Goal: Transaction & Acquisition: Obtain resource

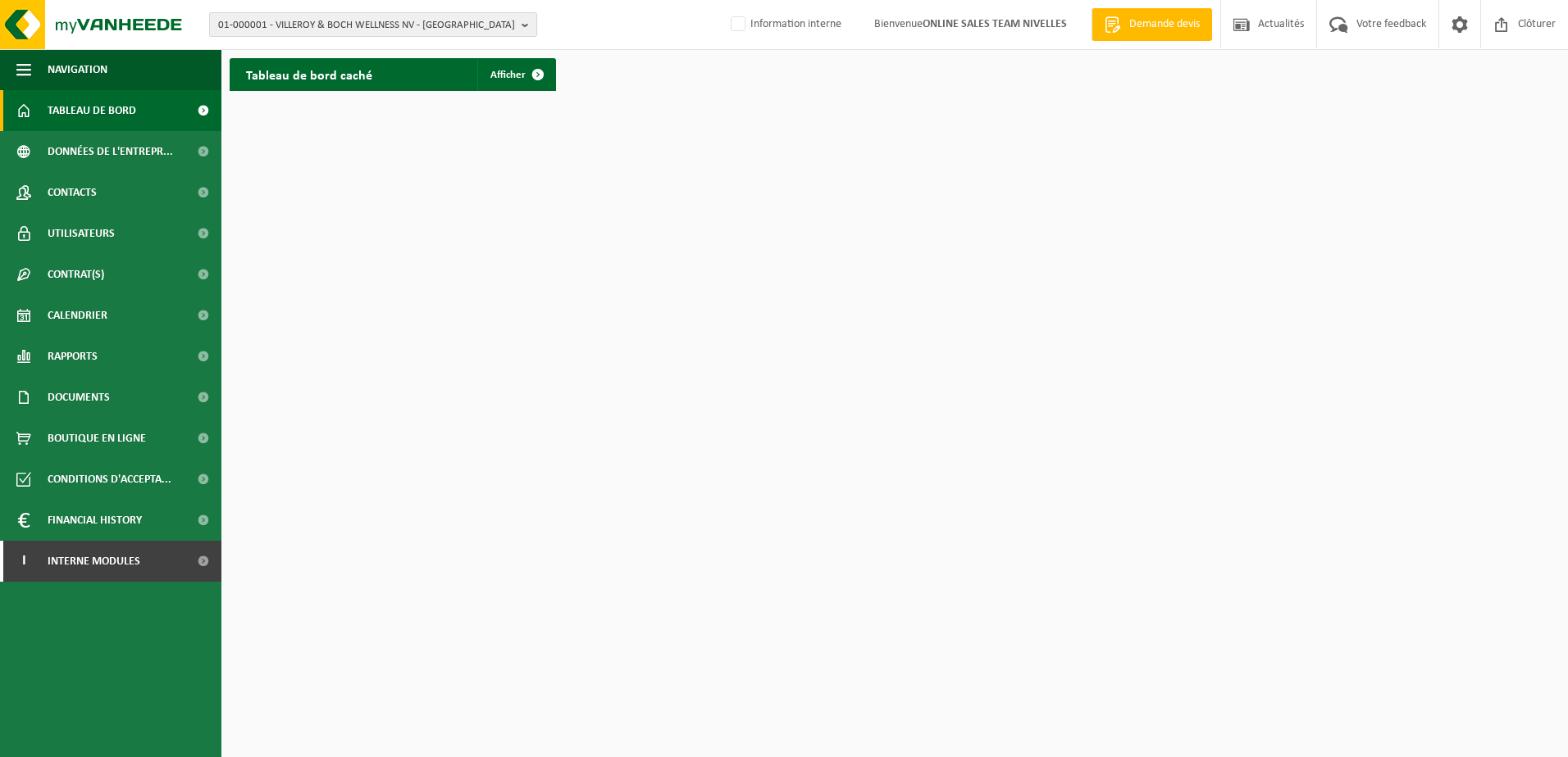
click at [525, 25] on b "button" at bounding box center [529, 25] width 15 height 23
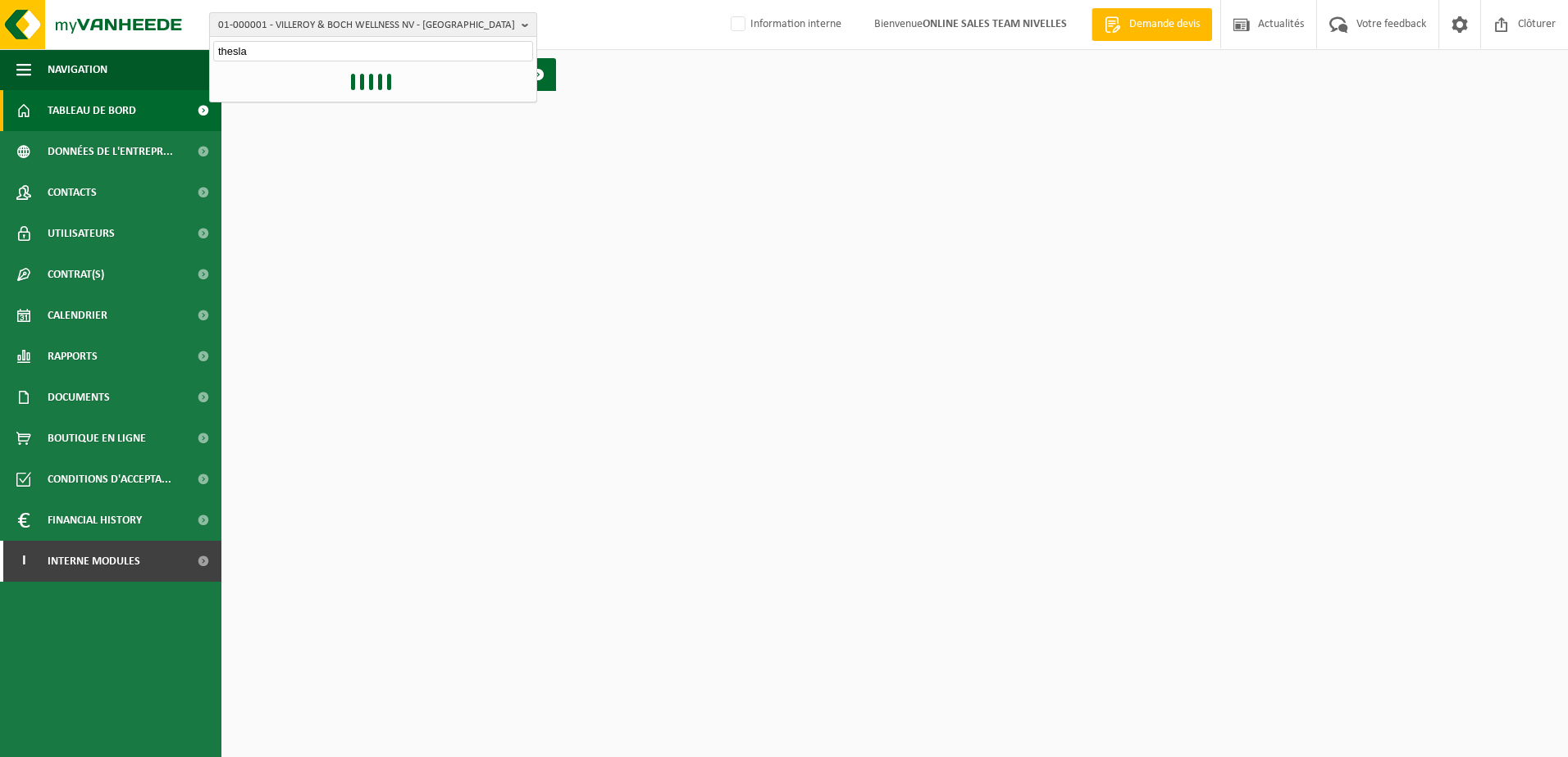
type input "theslau"
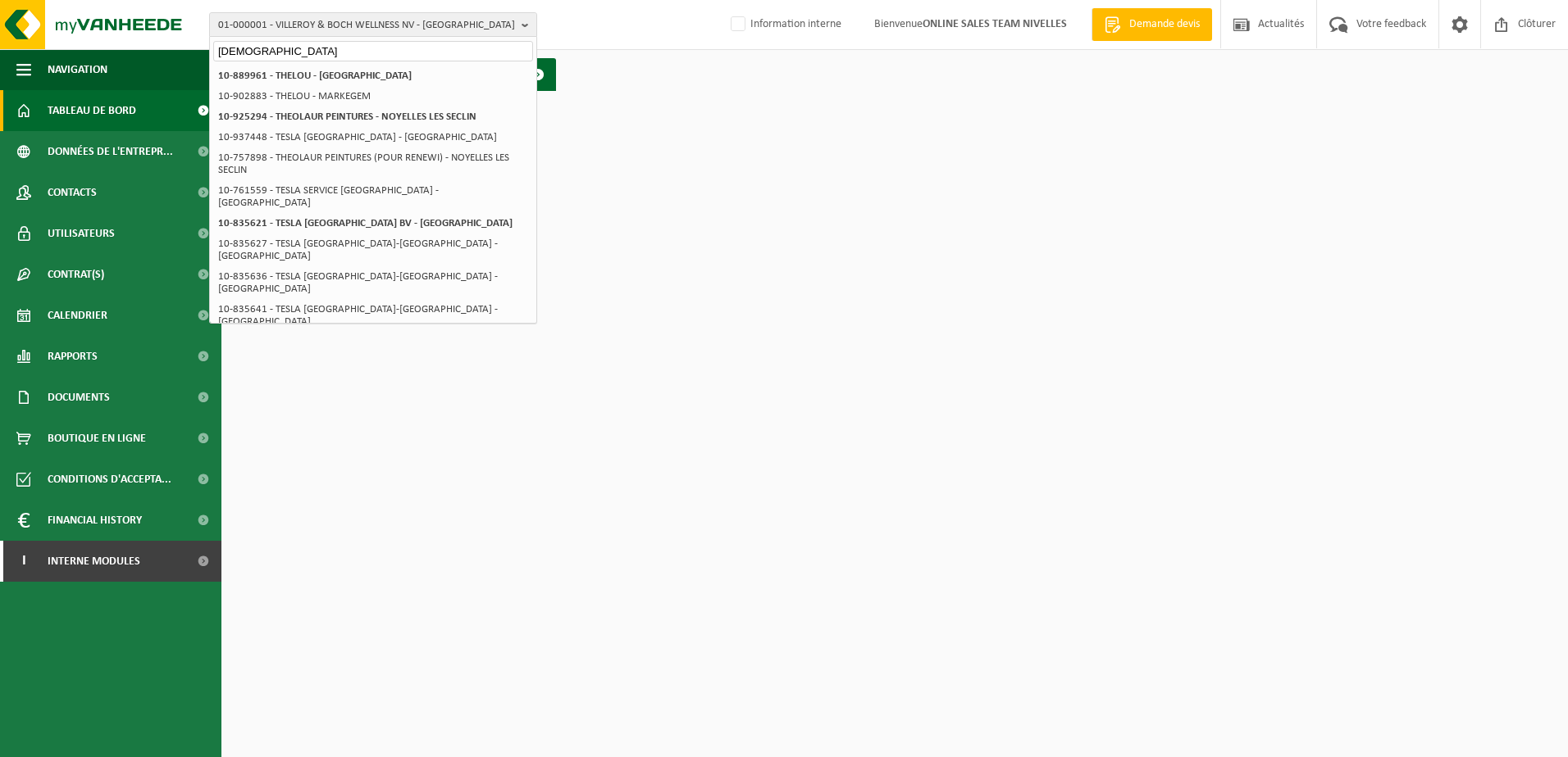
drag, startPoint x: 285, startPoint y: 47, endPoint x: 192, endPoint y: 49, distance: 93.0
click at [192, 49] on div "01-000001 - VILLEROY & BOCH WELLNESS NV - ROESELARE theslau 01-000001 - VILLERO…" at bounding box center [784, 25] width 1568 height 50
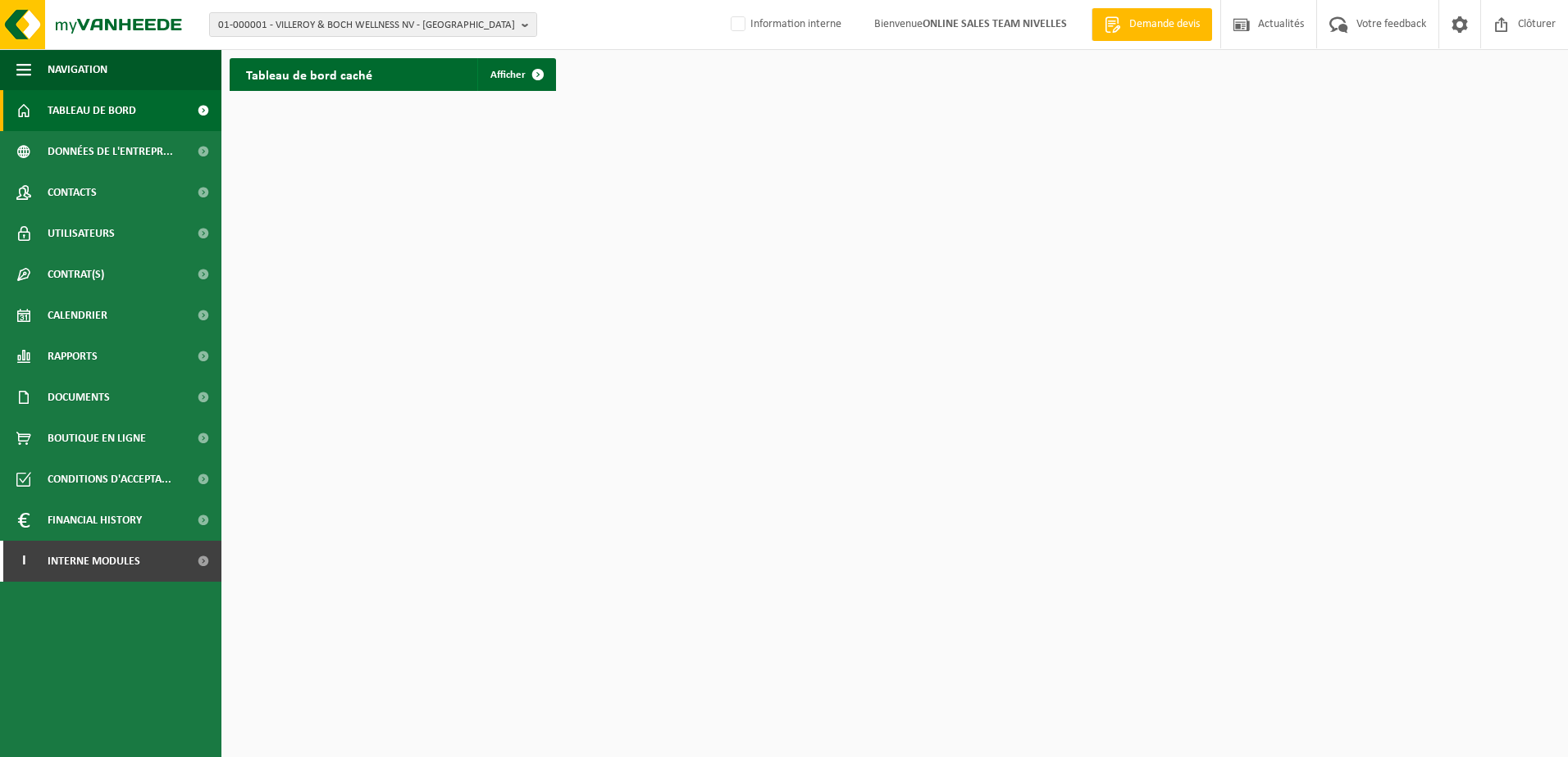
drag, startPoint x: 898, startPoint y: 284, endPoint x: 885, endPoint y: 284, distance: 13.0
click at [898, 285] on html "01-000001 - VILLEROY & BOCH WELLNESS NV - ROESELARE 01-000001 - VILLEROY & BOCH…" at bounding box center [784, 378] width 1568 height 757
click at [1154, 17] on span "Demande devis" at bounding box center [1164, 25] width 79 height 16
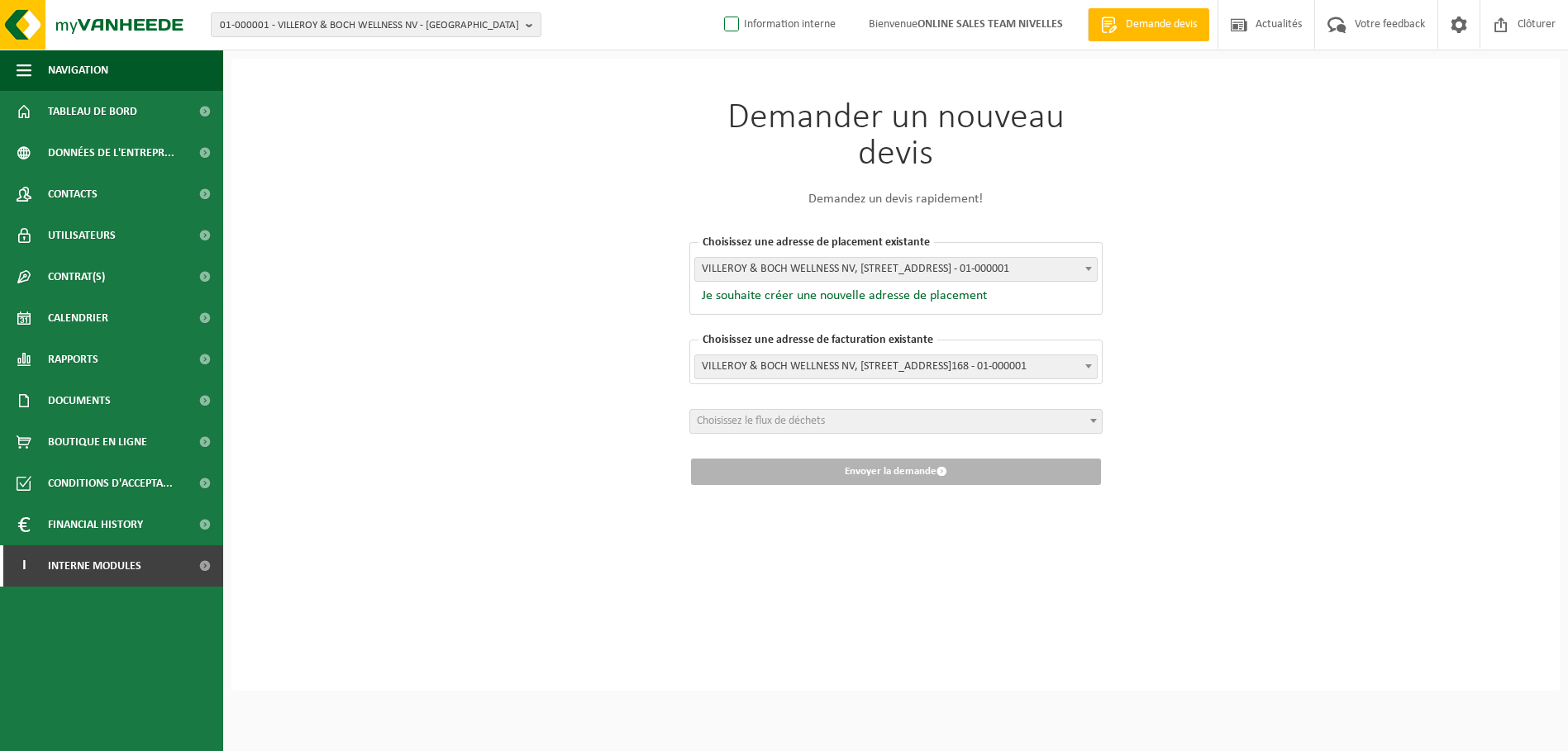
click at [733, 22] on label "Information interne" at bounding box center [778, 25] width 115 height 25
click at [719, 0] on input "Information interne" at bounding box center [718, -1] width 1 height 1
checkbox input "true"
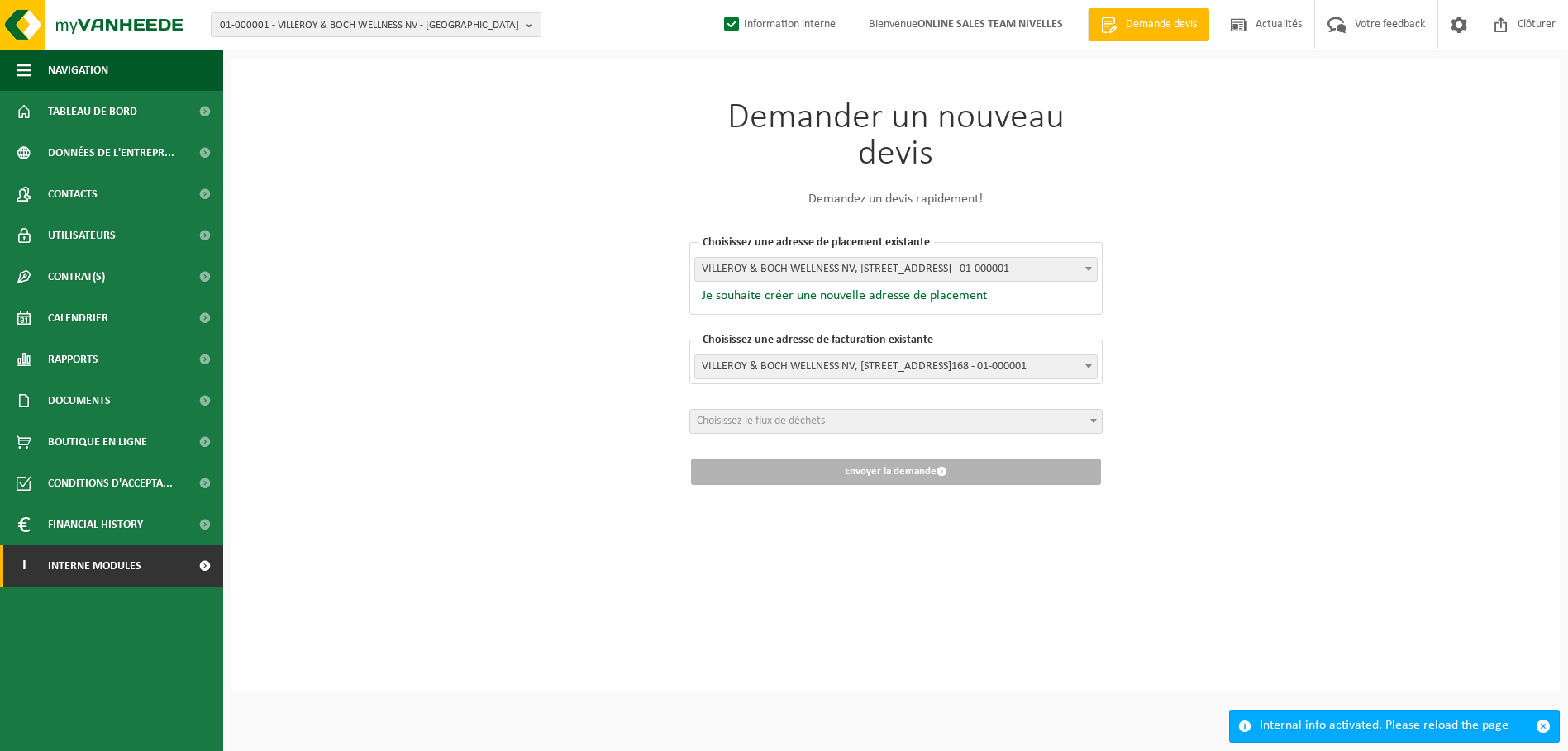
click at [211, 580] on span at bounding box center [204, 566] width 37 height 41
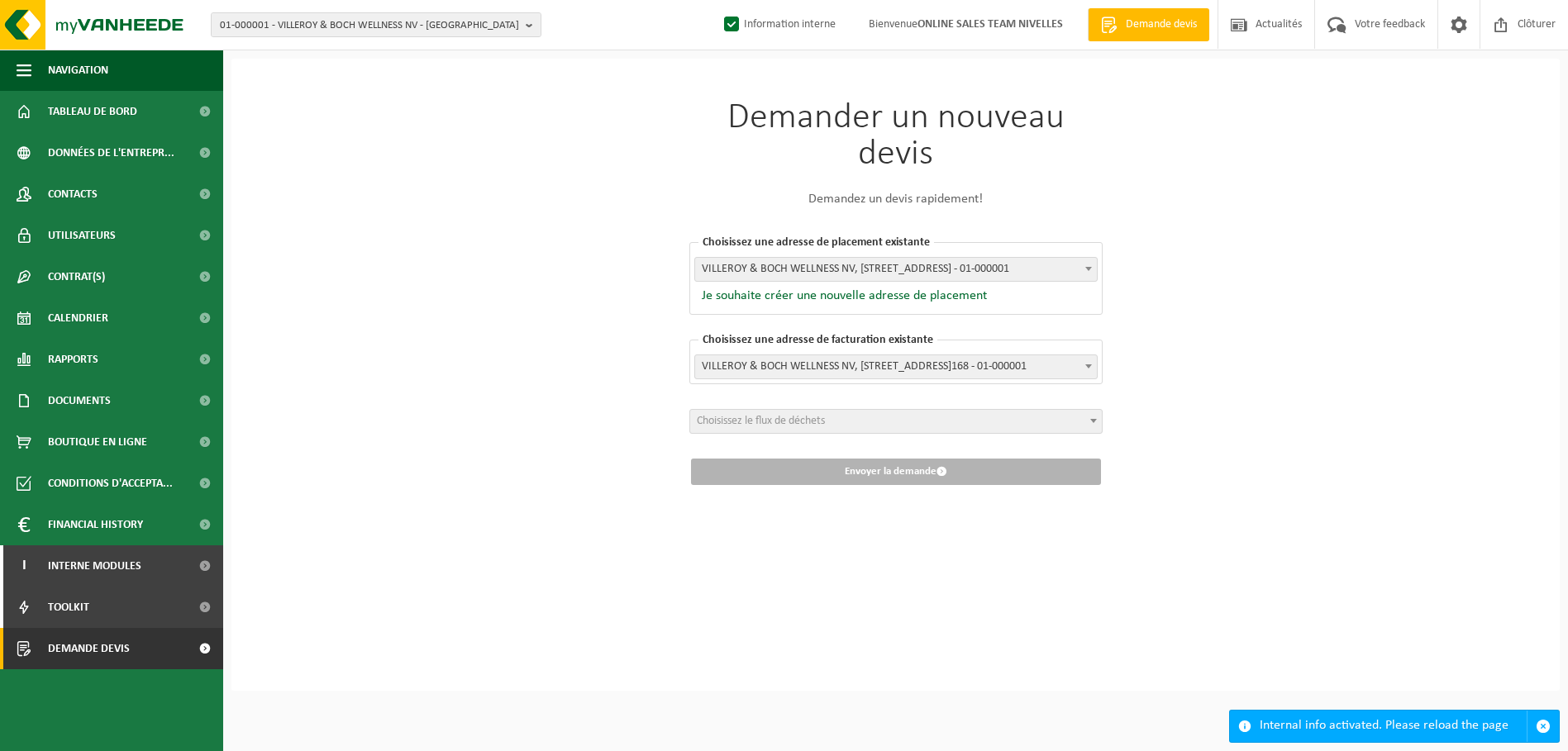
click at [217, 650] on span at bounding box center [204, 649] width 37 height 41
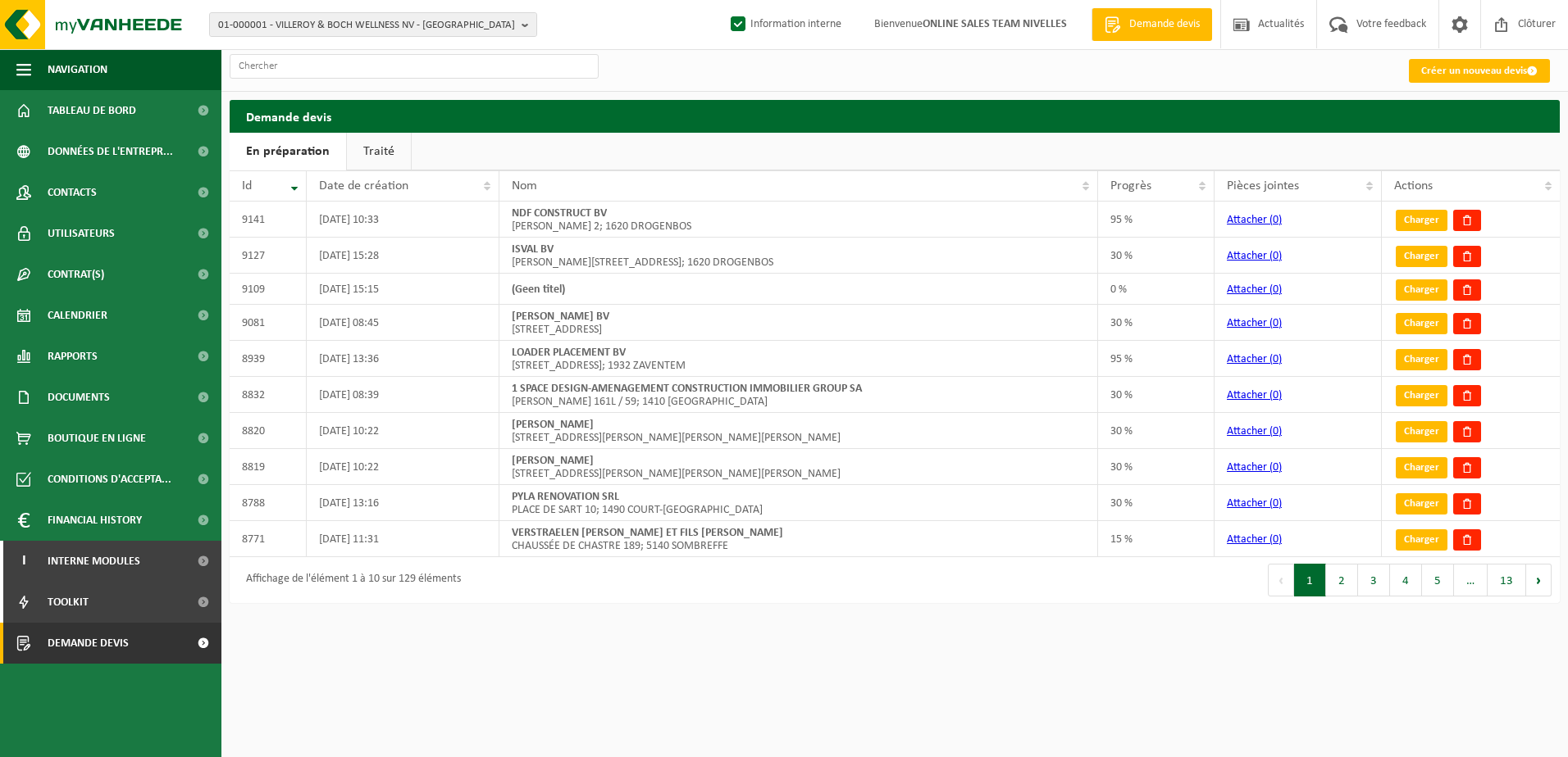
click at [1449, 69] on link "Créer un nouveau devis" at bounding box center [1479, 71] width 141 height 24
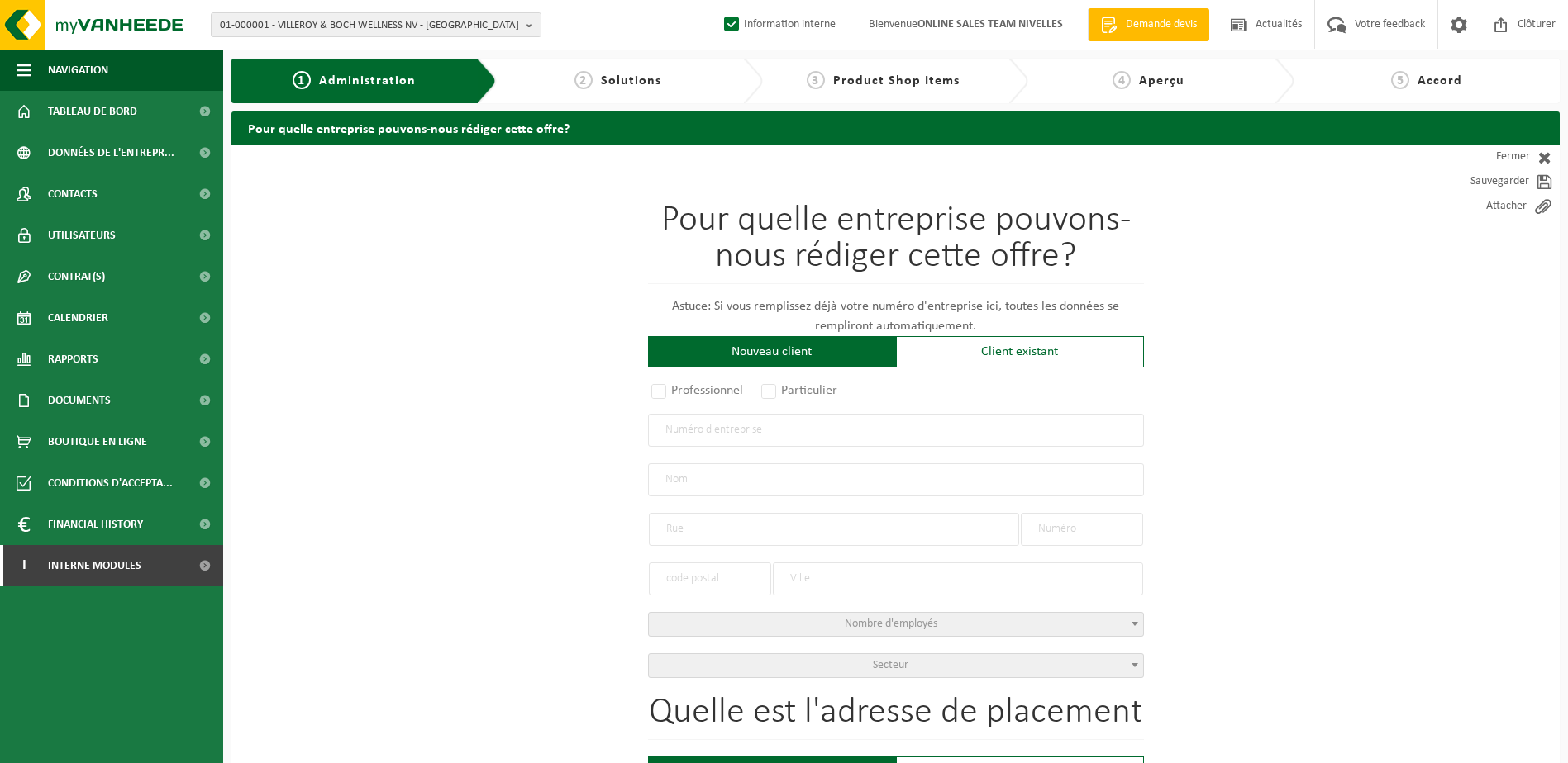
click at [661, 375] on div "Pour quelle entreprise pouvons-nous rédiger cette offre? Astuce: Si vous rempli…" at bounding box center [896, 440] width 496 height 476
drag, startPoint x: 657, startPoint y: 389, endPoint x: 708, endPoint y: 452, distance: 81.1
click at [657, 390] on label "Professionnel" at bounding box center [698, 391] width 100 height 23
click at [675, 390] on input "Professionnel" at bounding box center [680, 392] width 11 height 11
radio input "true"
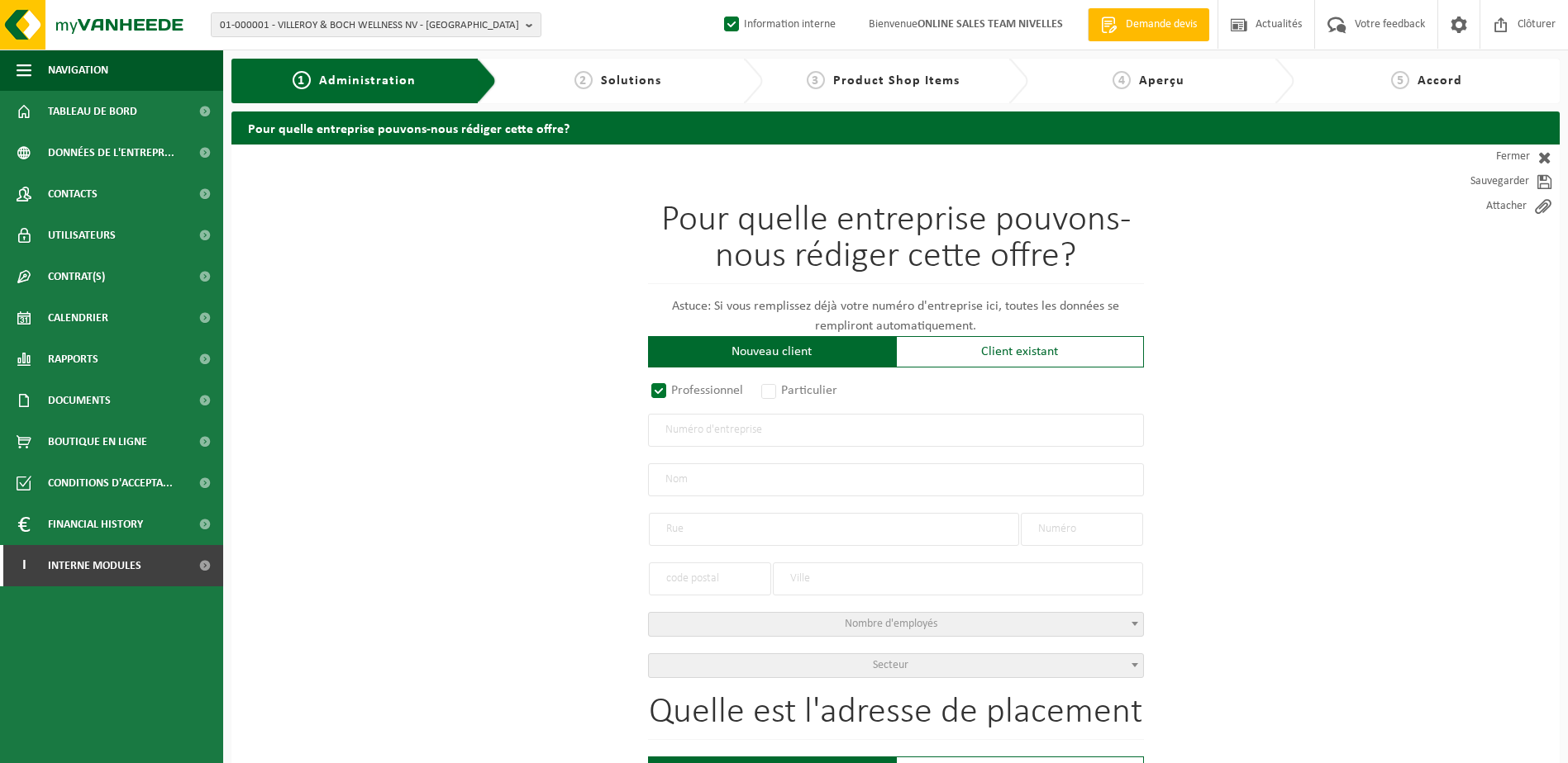
click at [715, 429] on input "text" at bounding box center [896, 431] width 496 height 33
type input "0757565545"
radio input "false"
select select
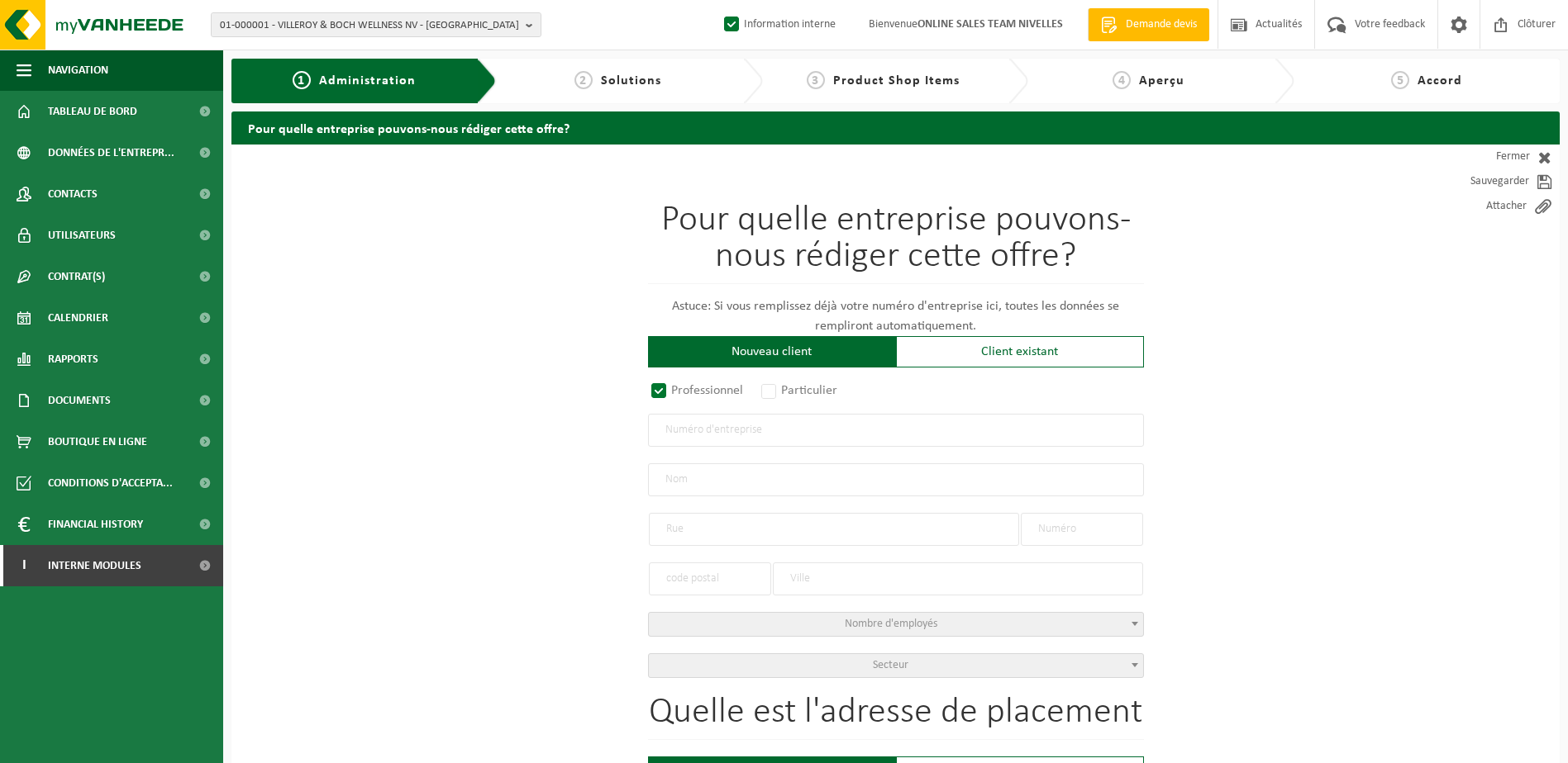
type input "THESLAU SRL"
type input "CHEMIN DE LA CROIX DENIS,CHANLY"
type input "5"
type input "6921"
type input "WELLIN"
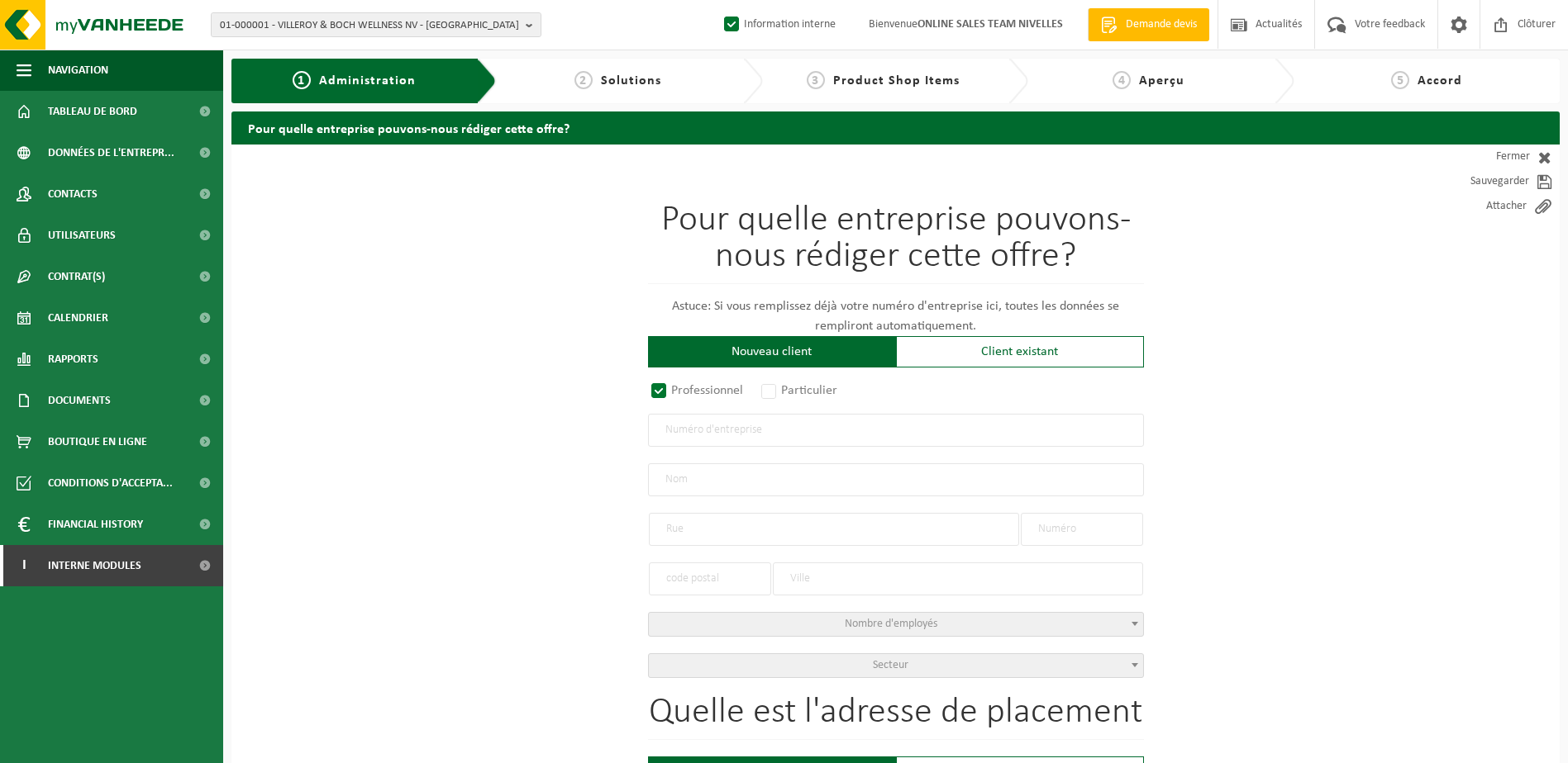
type input "2327758092"
radio input "true"
select select "150056"
type input "0757.565.545"
type input "NLMK LA LOUVIÈRE"
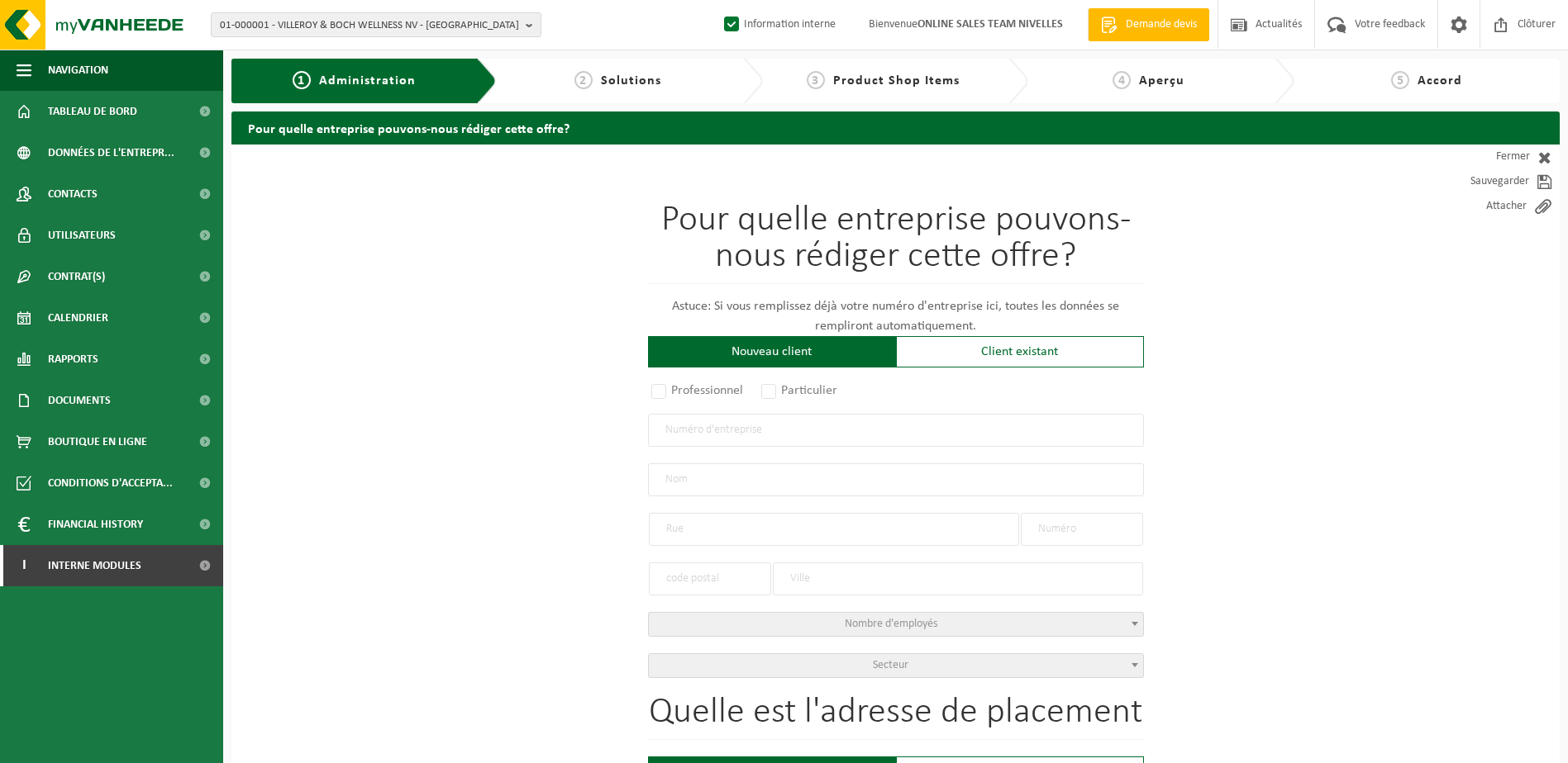
type input "RUE DES RIVAUX"
type input "2"
type input "7100"
type input "LA LOUVIÈRE"
select select "1002"
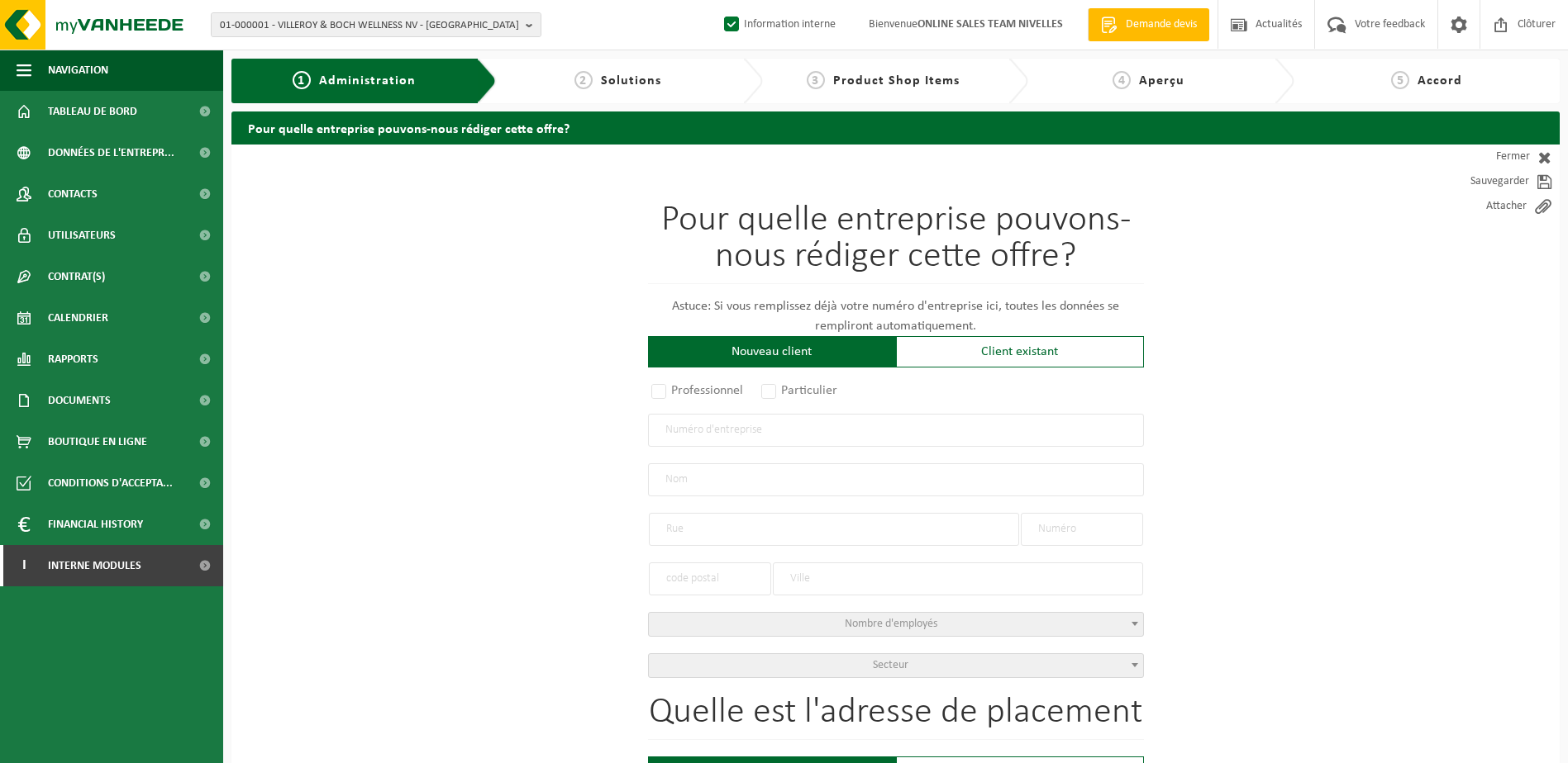
type input "NLMK LA LOUVIÈRE"
type input "RUE DES RIVAUX"
type input "2"
type input "7100"
type input "LA LOUVIÈRE"
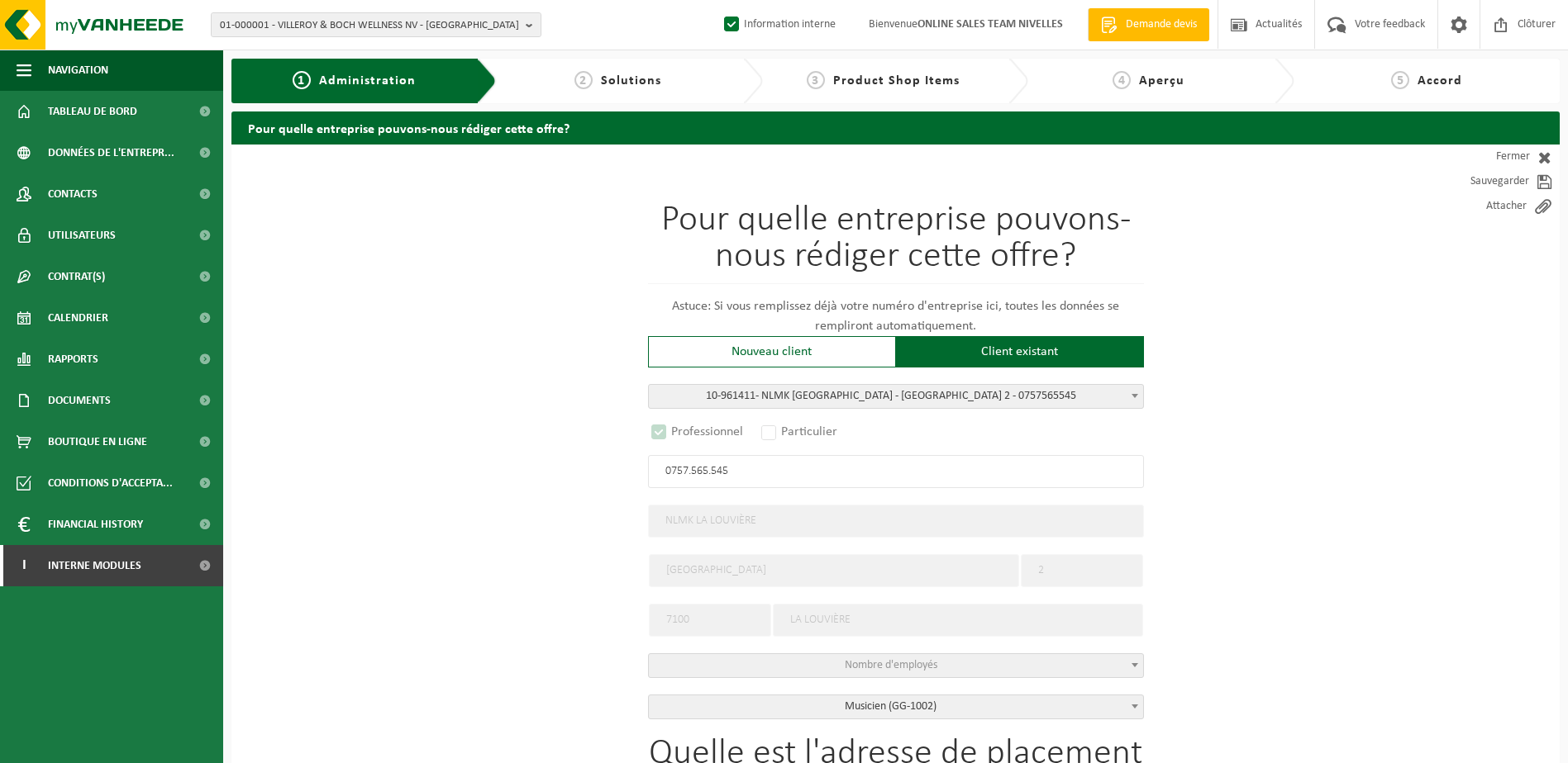
select select "D"
type input "0757.565.545"
click at [750, 524] on input "NLMK LA LOUVIÈRE" at bounding box center [896, 521] width 496 height 33
click at [758, 564] on input "RUE DES RIVAUX" at bounding box center [834, 571] width 370 height 33
click at [1131, 401] on span at bounding box center [1135, 396] width 17 height 22
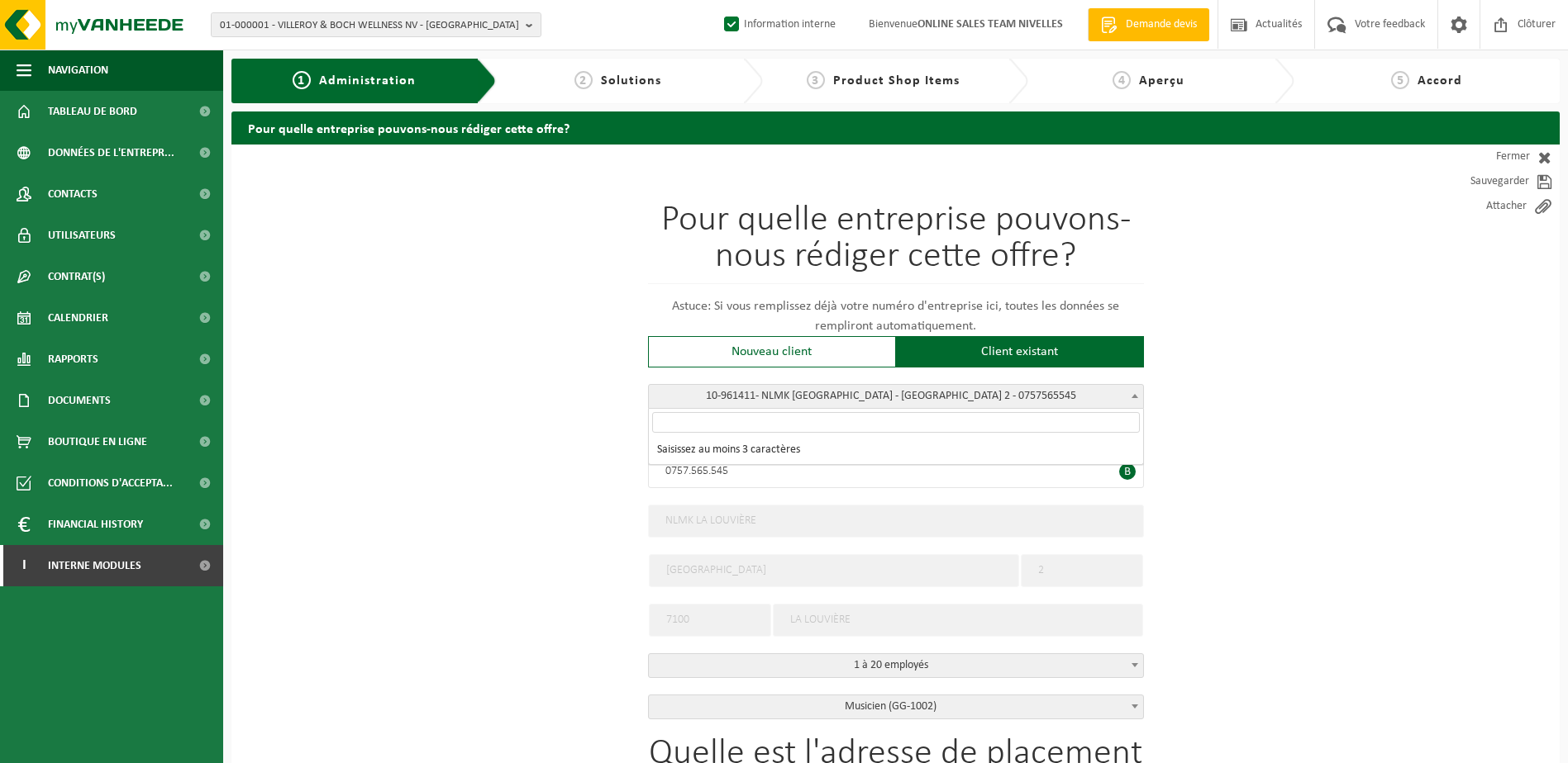
click at [1131, 401] on span at bounding box center [1135, 396] width 17 height 22
click at [520, 22] on button "01-000001 - VILLEROY & BOCH WELLNESS NV - ROESELARE" at bounding box center [375, 25] width 331 height 25
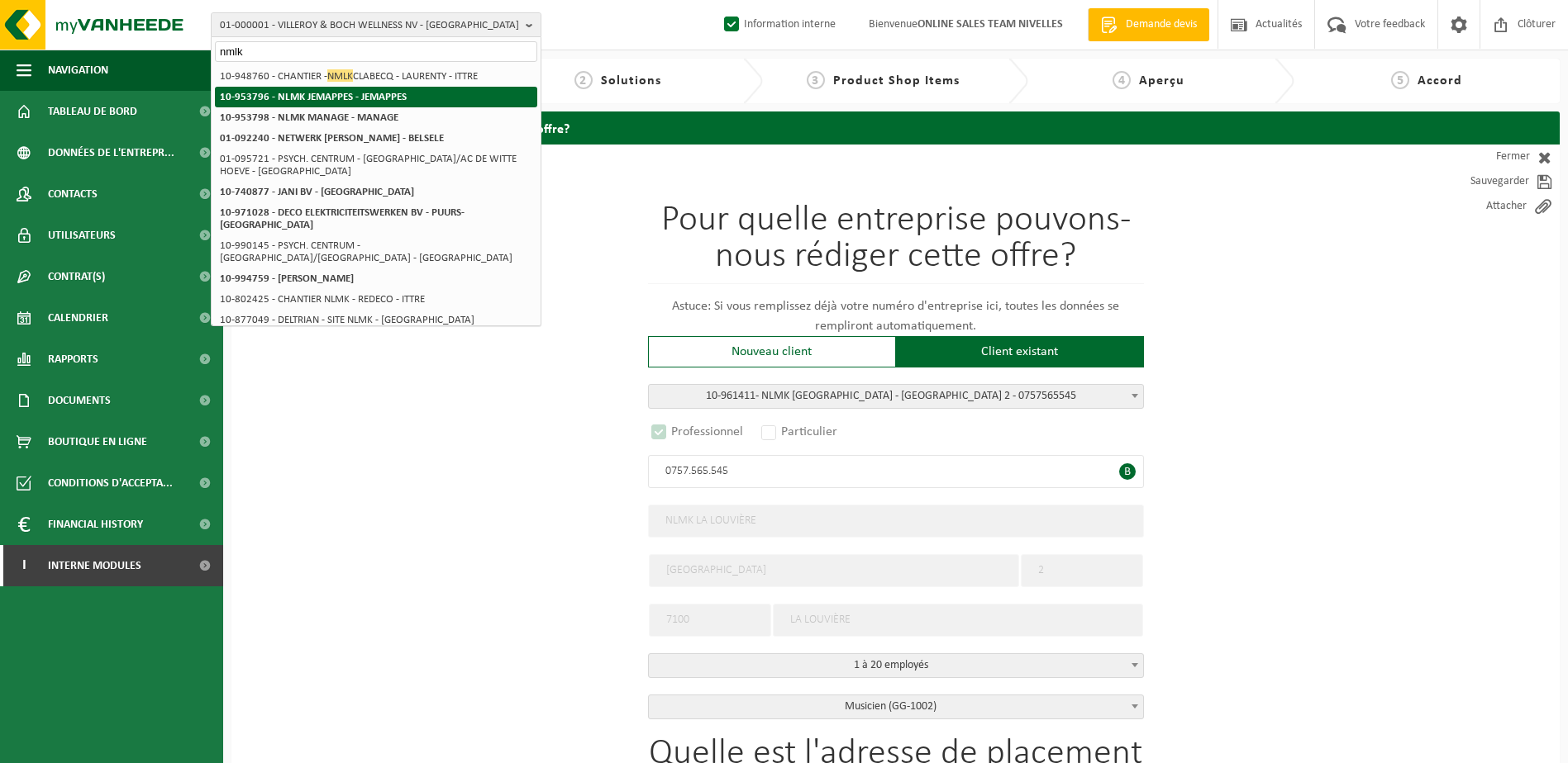
type input "nmlk"
click at [402, 94] on strong "10-953796 - NLMK JEMAPPES - JEMAPPES" at bounding box center [312, 97] width 186 height 11
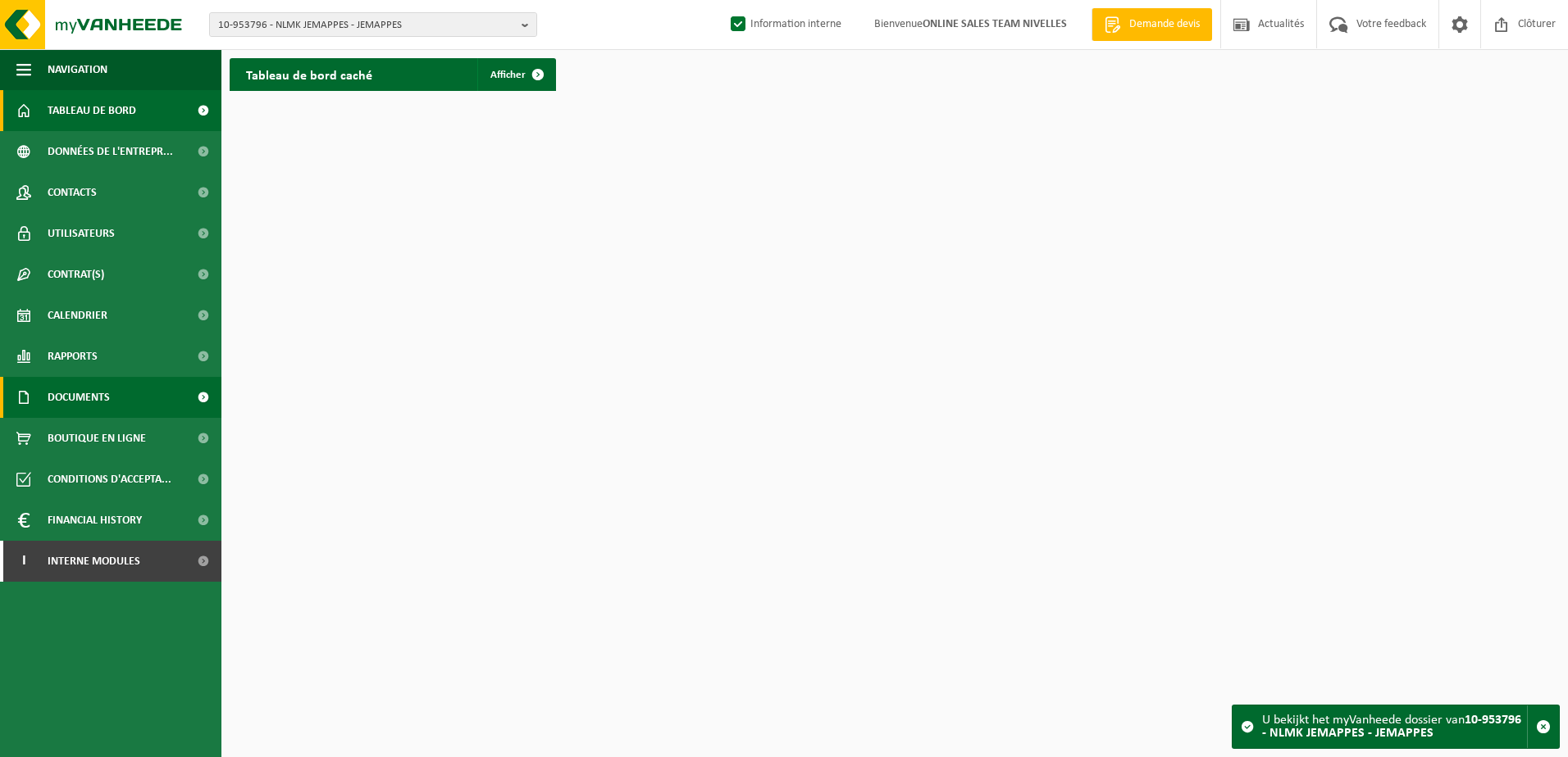
click at [91, 393] on span "Documents" at bounding box center [79, 398] width 62 height 41
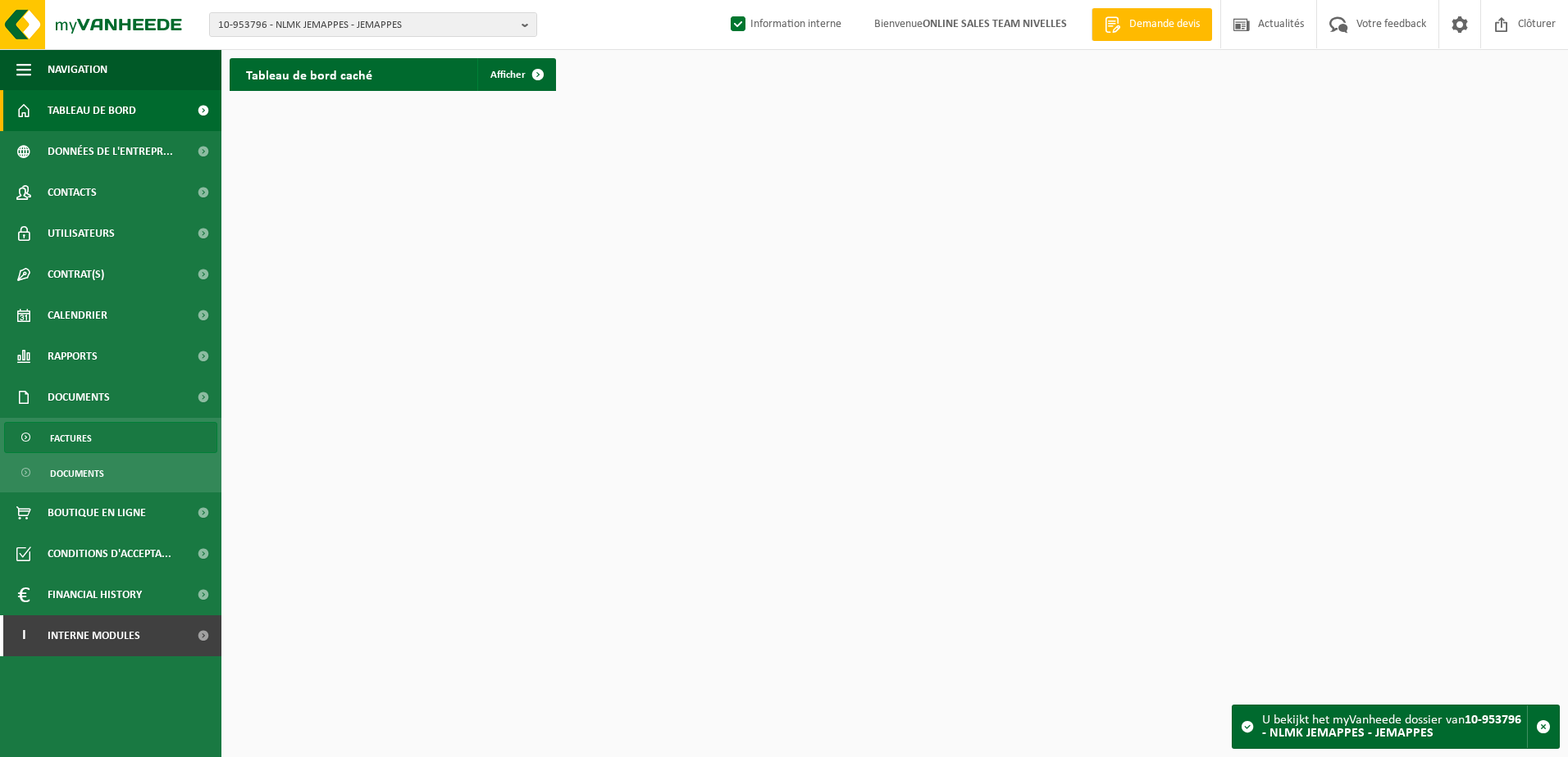
click at [101, 441] on link "Factures" at bounding box center [110, 438] width 213 height 31
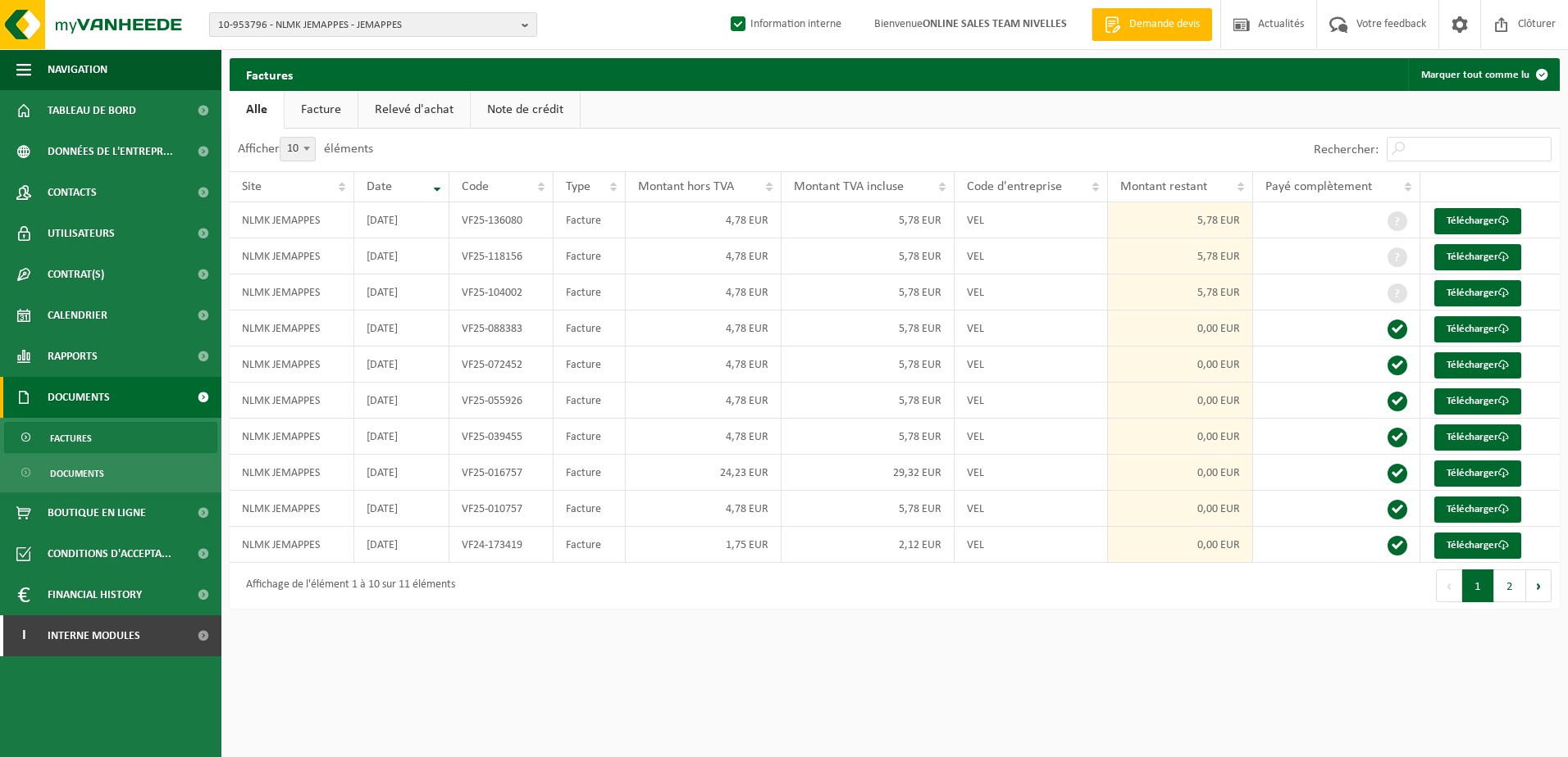
click at [524, 23] on b "button" at bounding box center [529, 25] width 15 height 23
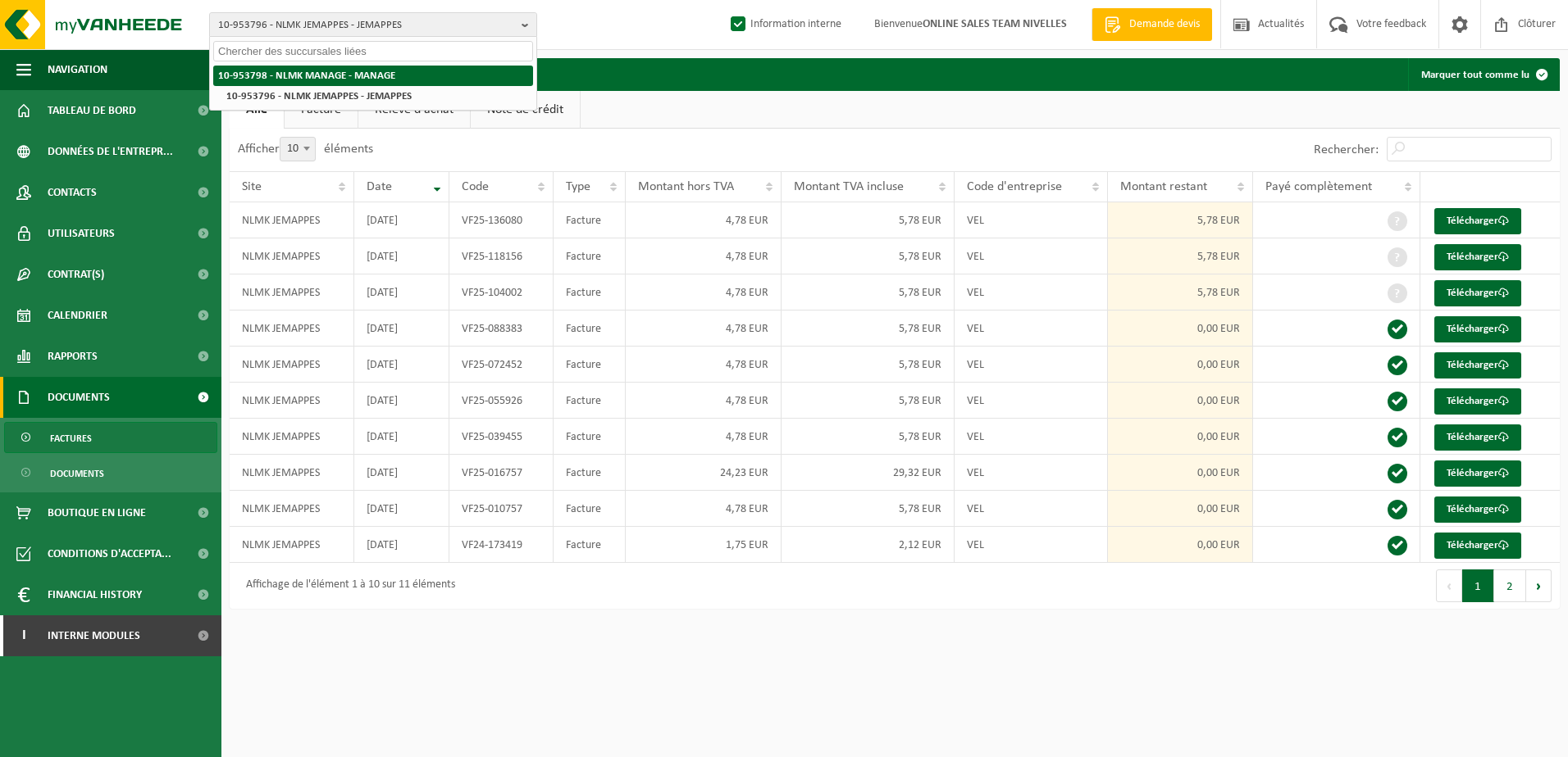
click at [385, 72] on strong "10-953798 - NLMK MANAGE - MANAGE" at bounding box center [306, 76] width 177 height 11
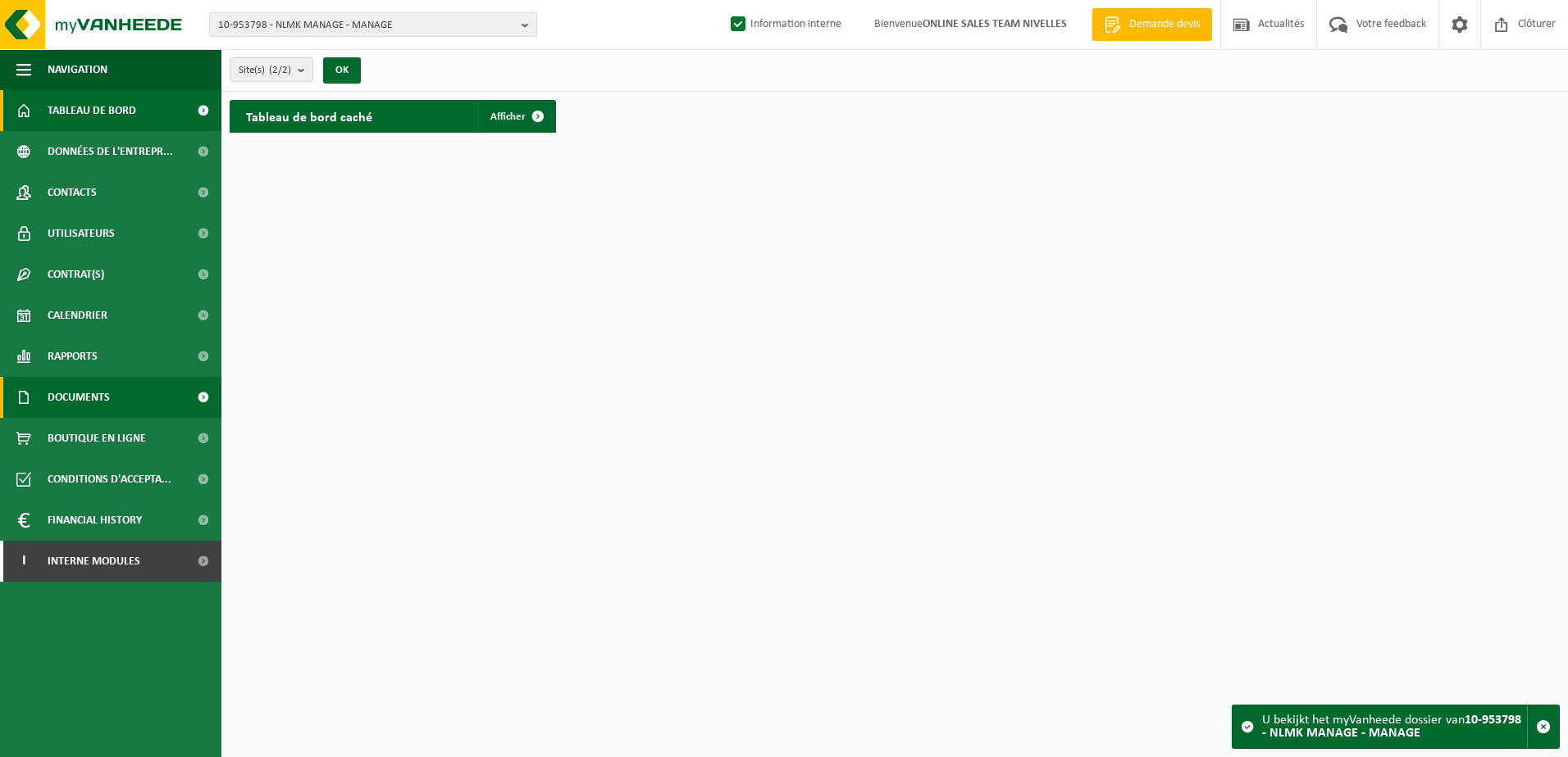
click at [122, 397] on link "Documents" at bounding box center [110, 398] width 221 height 41
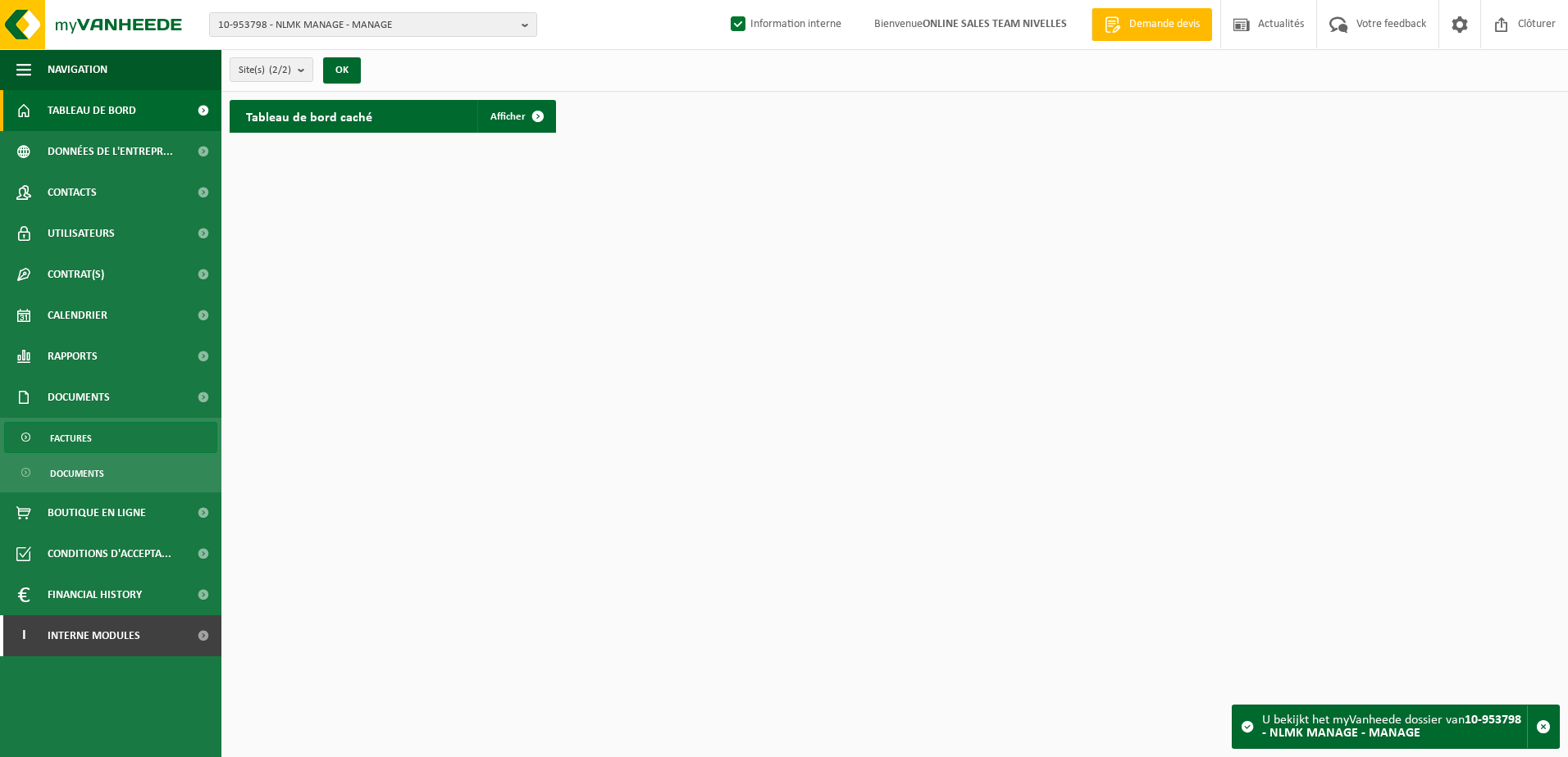
drag, startPoint x: 129, startPoint y: 436, endPoint x: 137, endPoint y: 435, distance: 8.1
click at [130, 436] on link "Factures" at bounding box center [110, 438] width 213 height 31
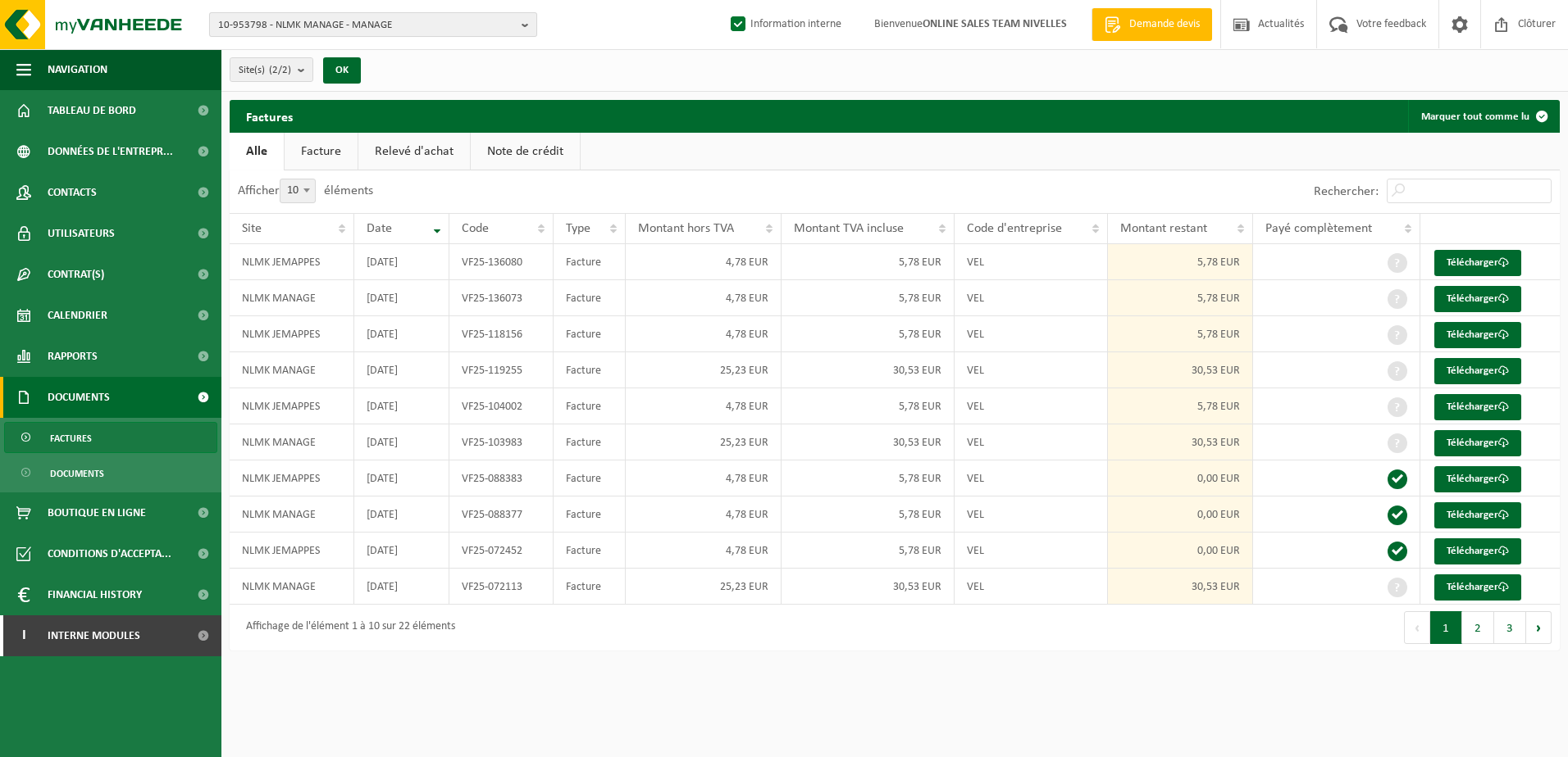
click at [531, 24] on b "button" at bounding box center [529, 25] width 15 height 23
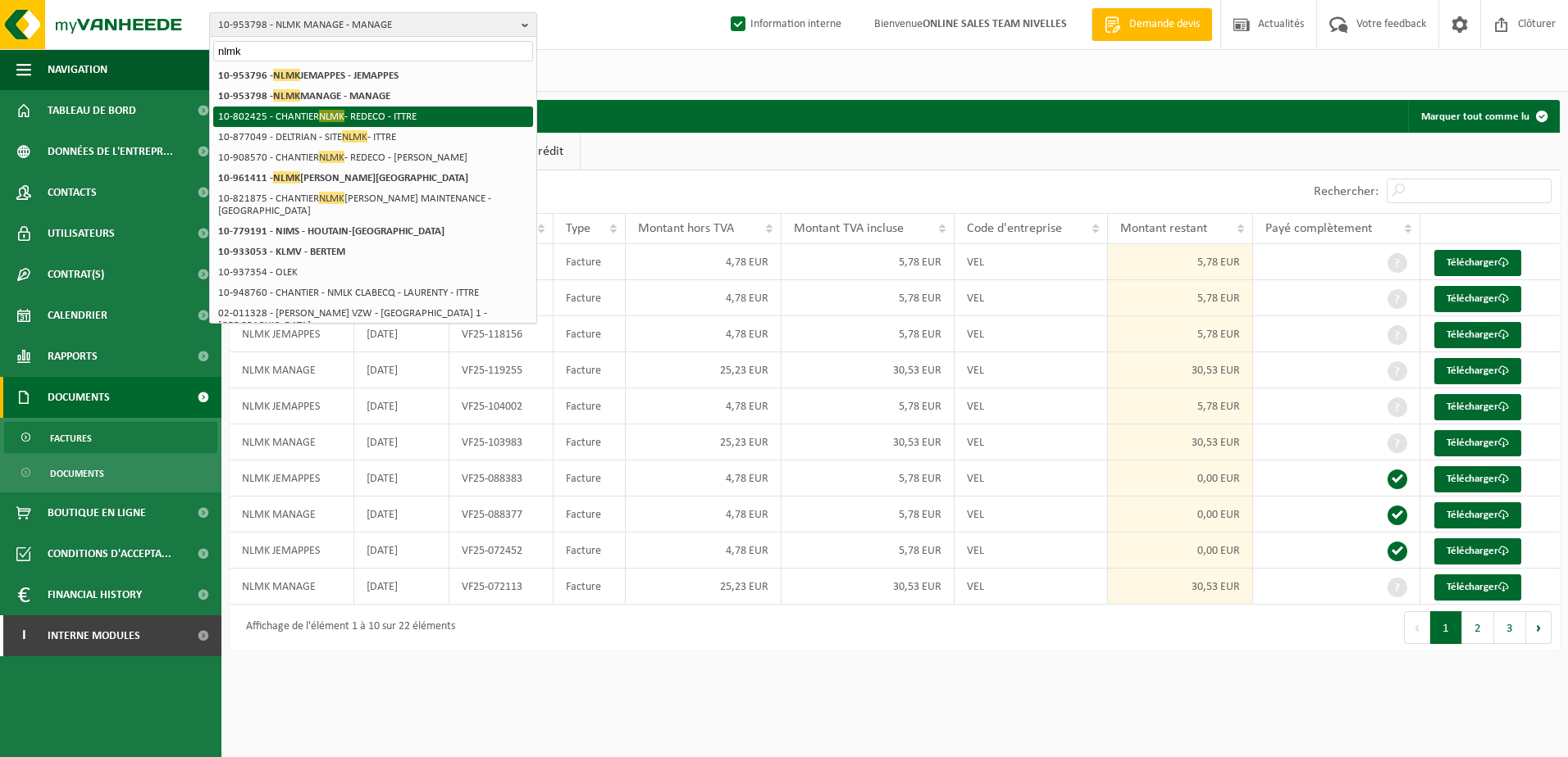
type input "nlmk"
click at [436, 112] on li "10-802425 - CHANTIER NLMK - REDECO - ITTRE" at bounding box center [372, 117] width 320 height 21
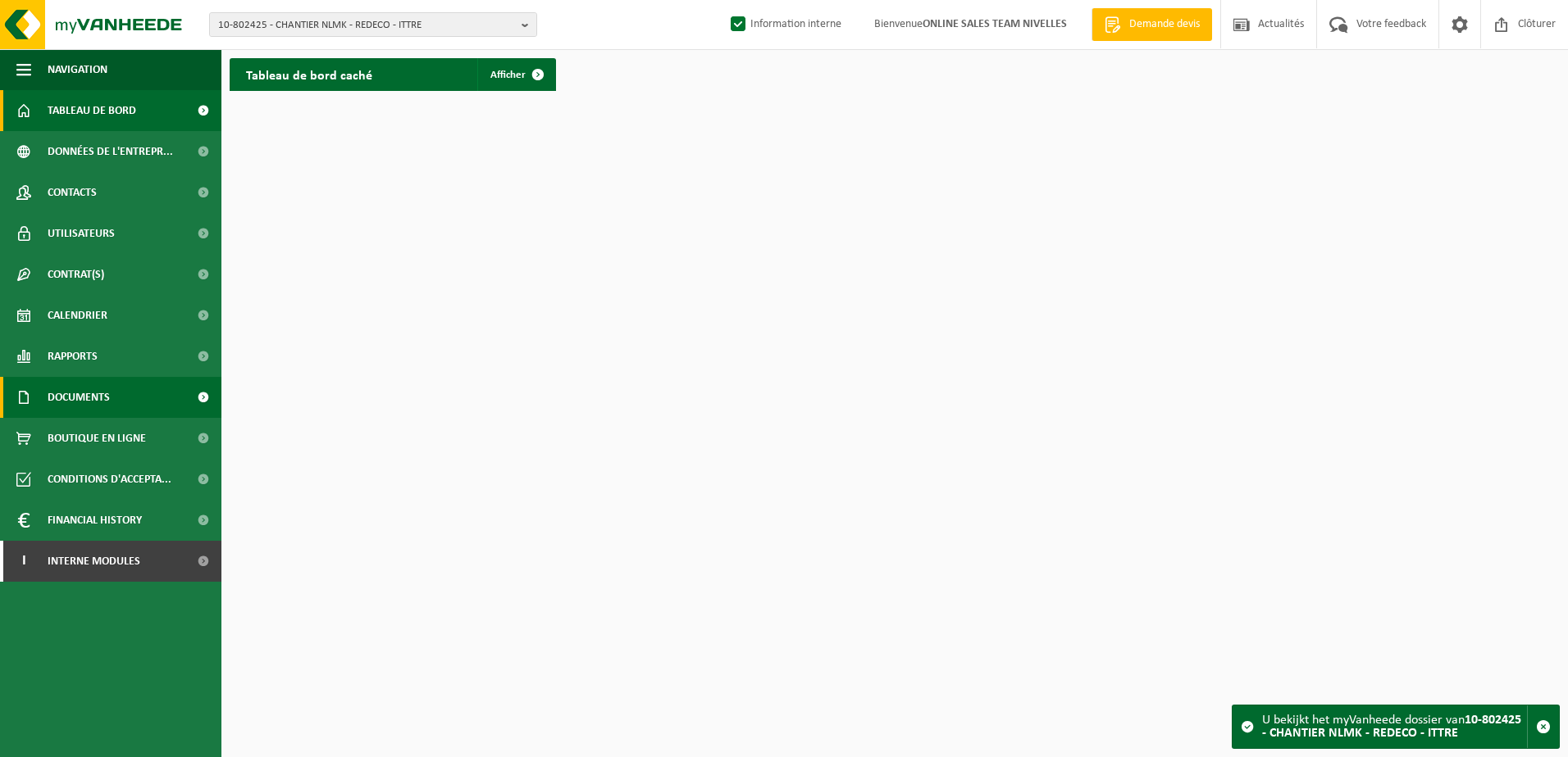
click at [125, 401] on link "Documents" at bounding box center [110, 398] width 221 height 41
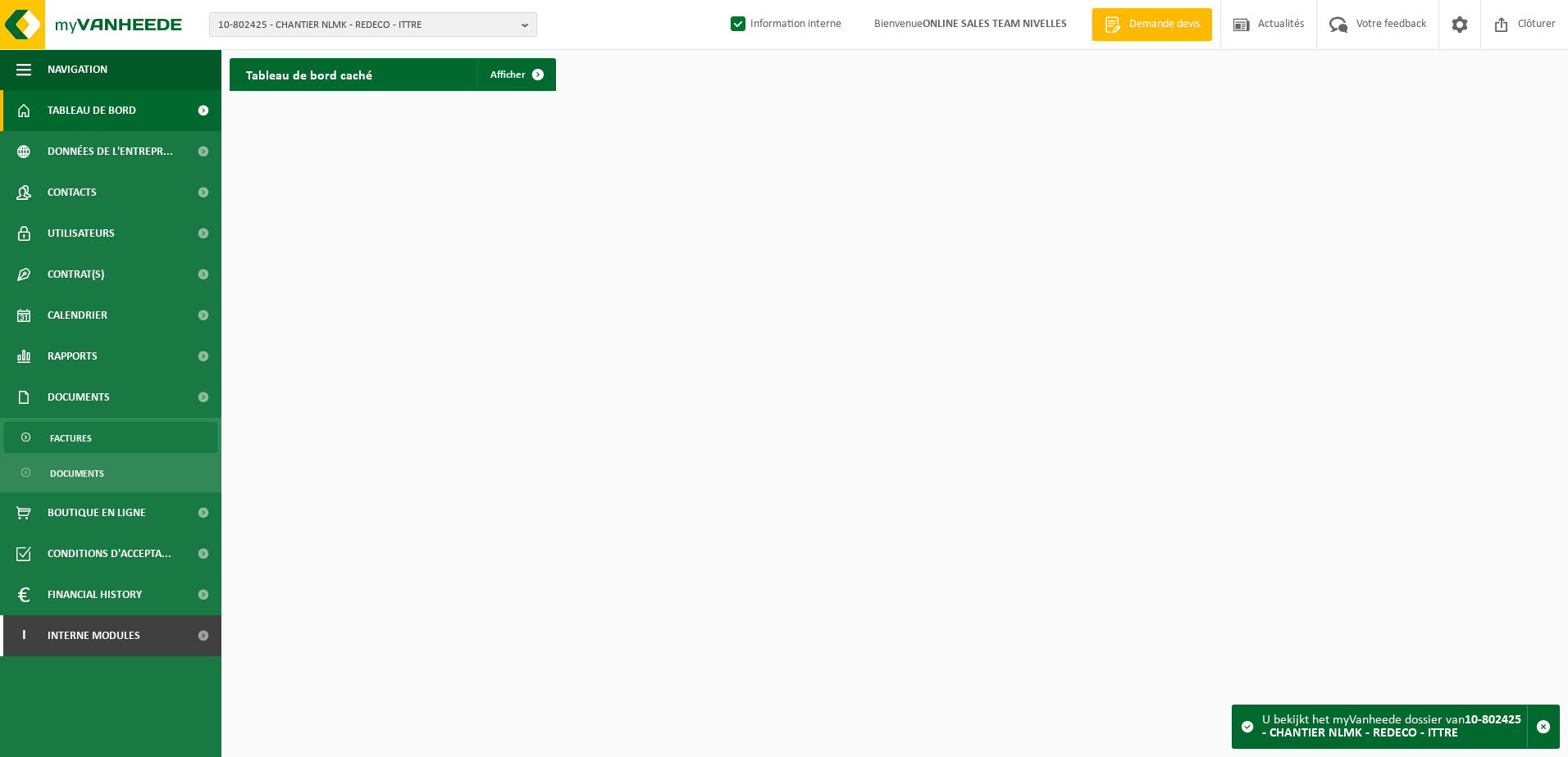
click at [114, 451] on link "Factures" at bounding box center [110, 438] width 213 height 31
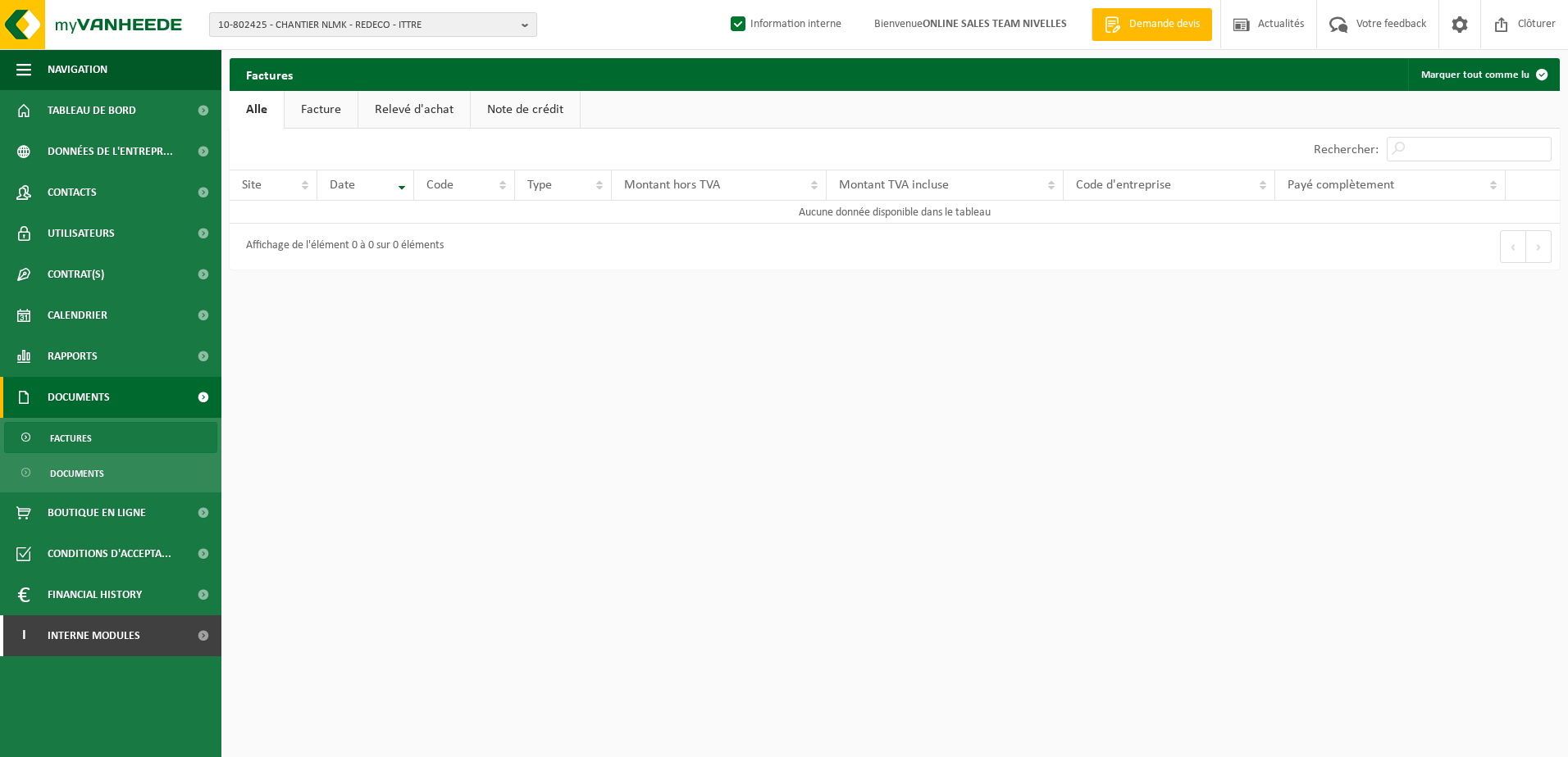
click at [533, 27] on b "button" at bounding box center [529, 25] width 15 height 23
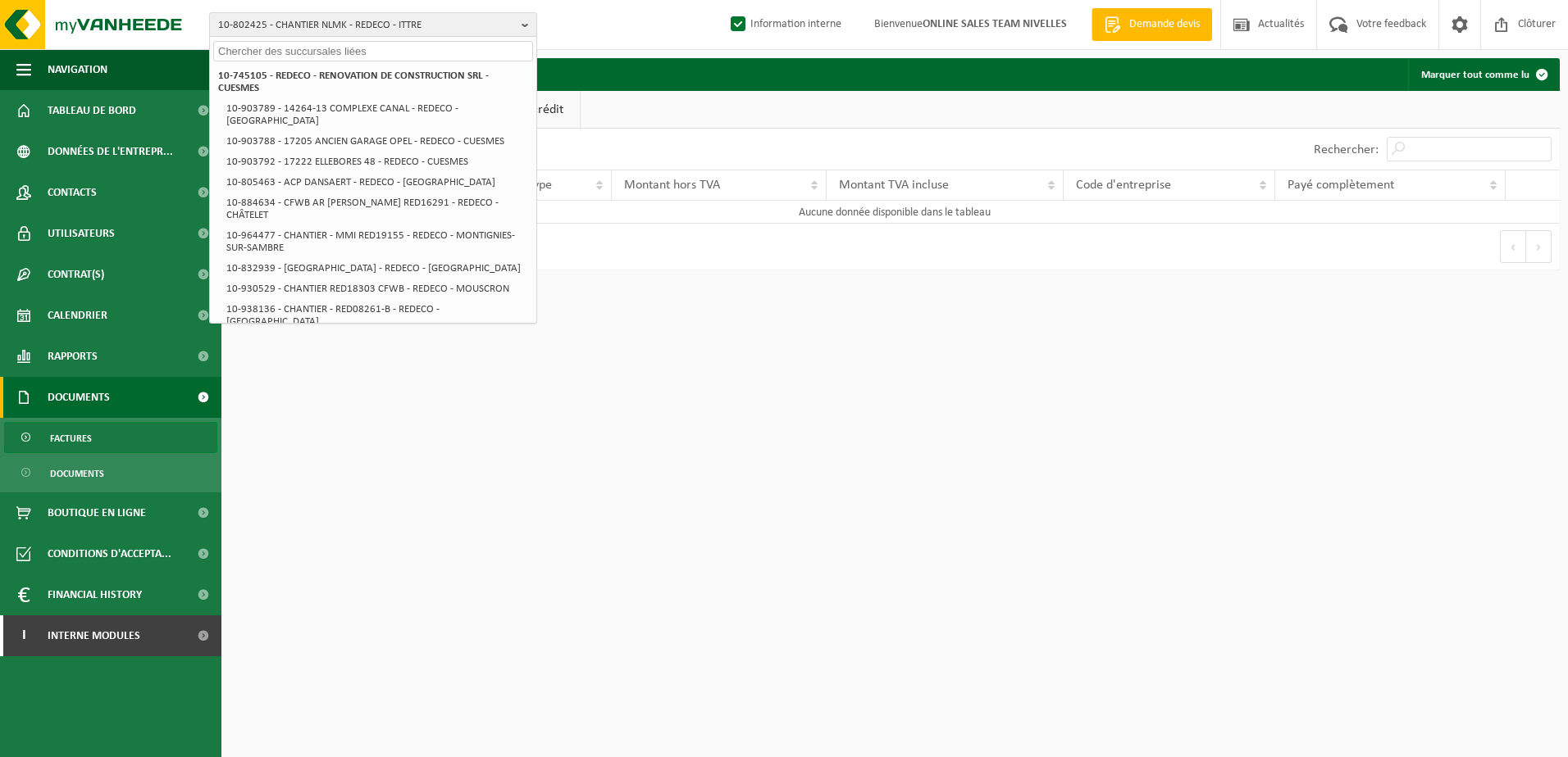
click at [495, 43] on input "text" at bounding box center [372, 51] width 320 height 21
paste input "01-095103"
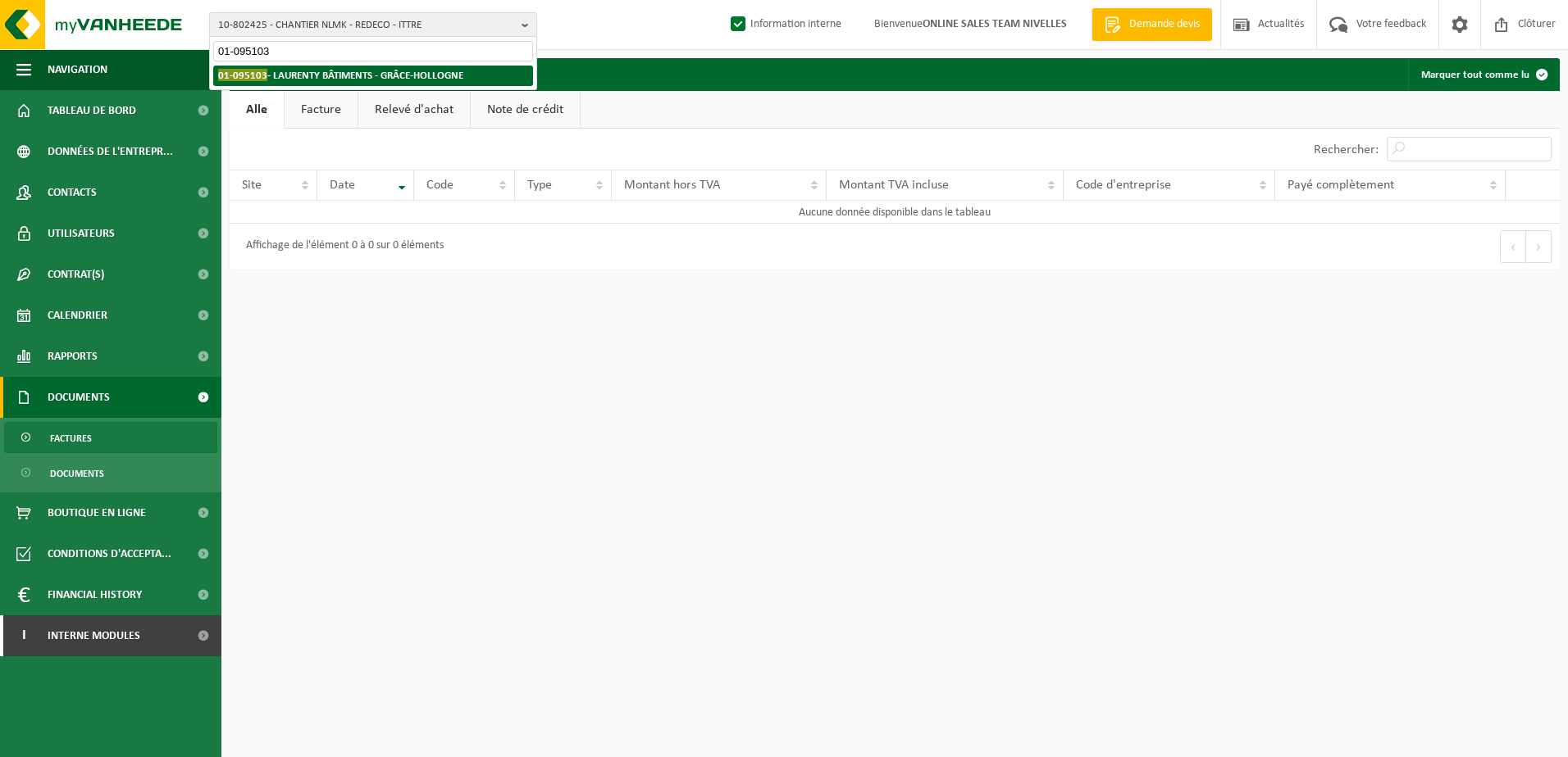
type input "01-095103"
click at [428, 76] on strong "01-095103 - LAURENTY BÂTIMENTS - GRÂCE-HOLLOGNE" at bounding box center [340, 75] width 245 height 12
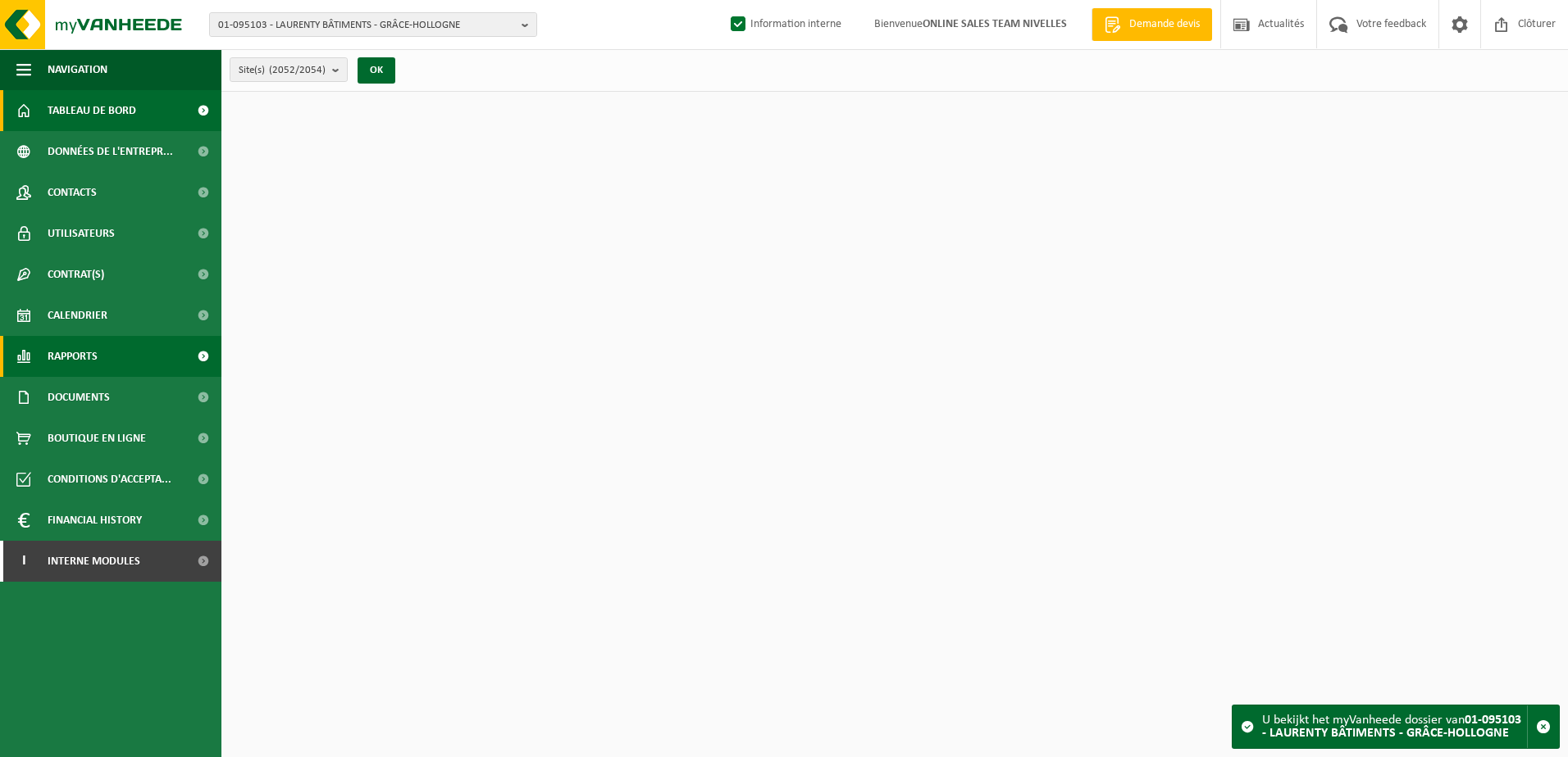
click at [111, 367] on link "Rapports" at bounding box center [110, 357] width 221 height 41
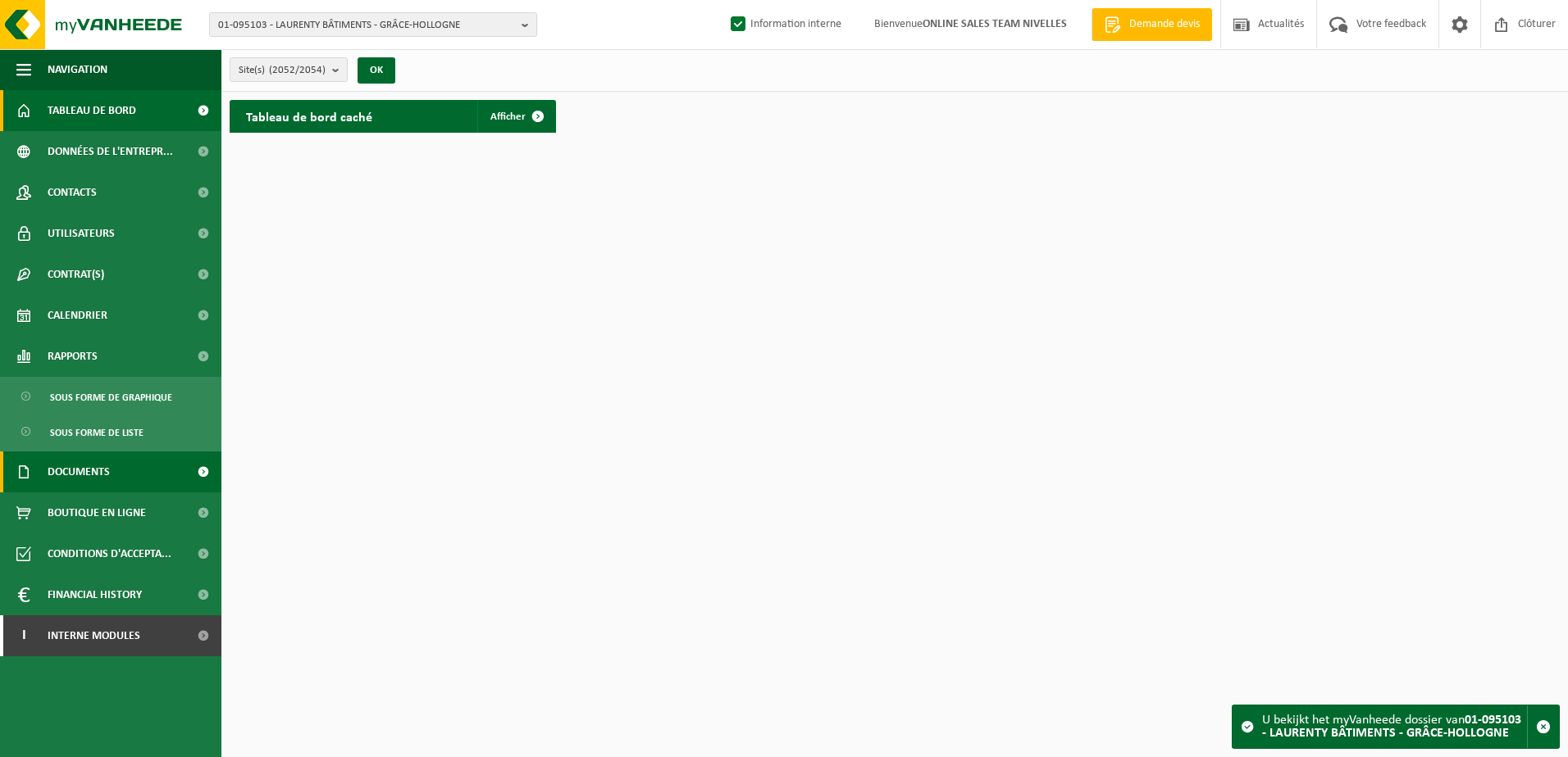
click at [128, 465] on link "Documents" at bounding box center [110, 472] width 221 height 41
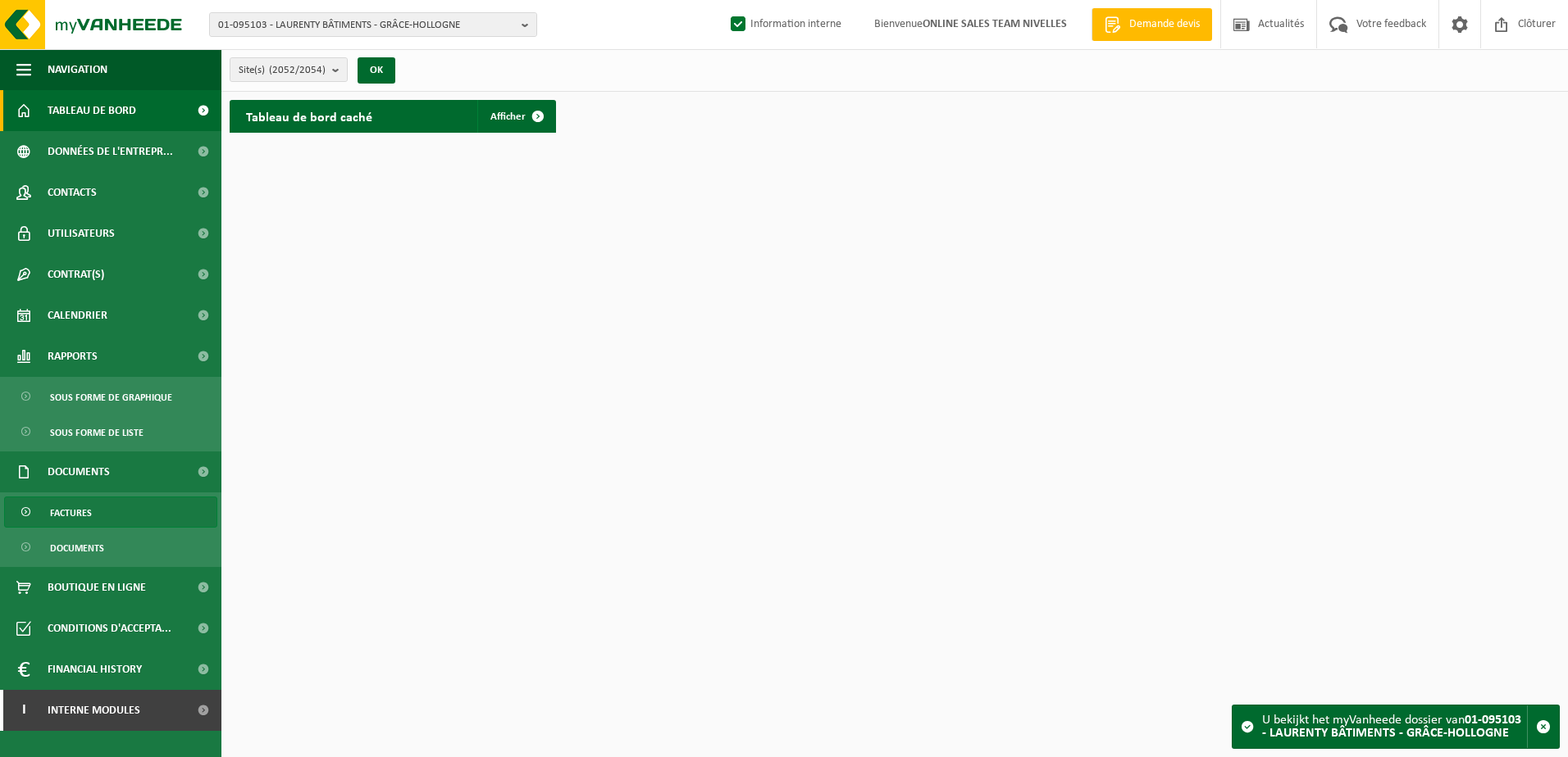
click at [145, 510] on link "Factures" at bounding box center [110, 512] width 213 height 31
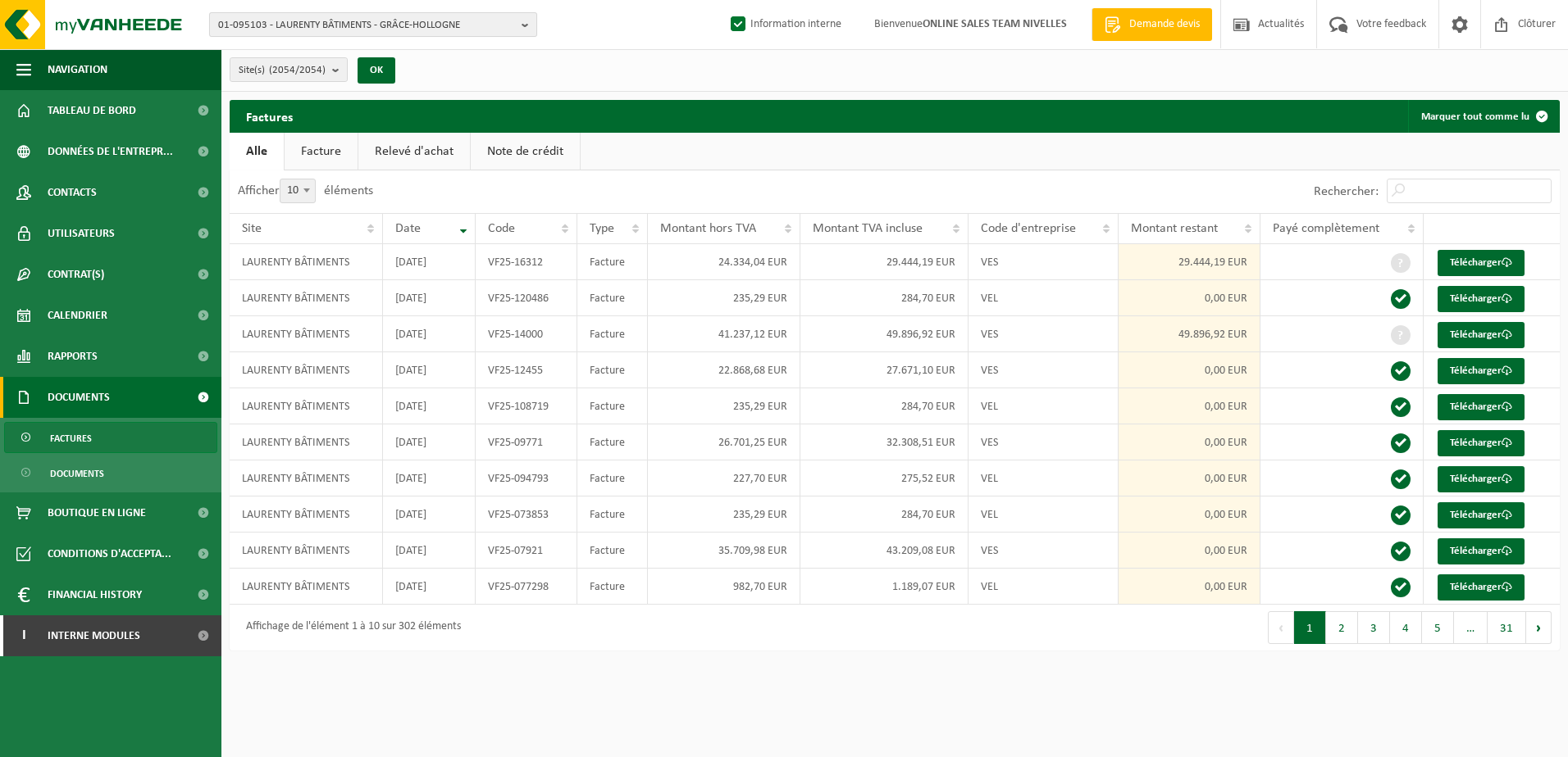
click at [530, 26] on b "button" at bounding box center [529, 25] width 15 height 23
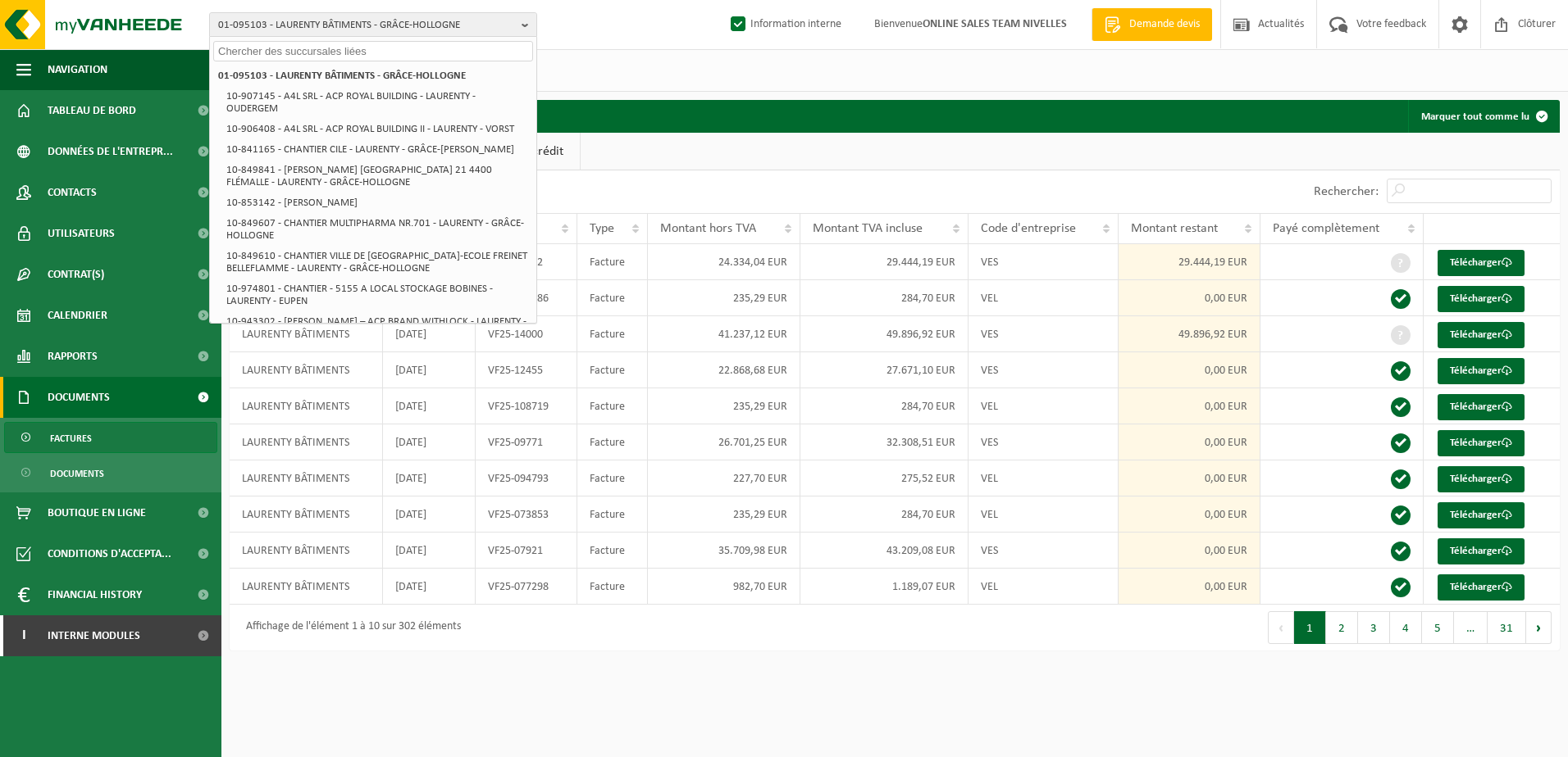
click at [508, 57] on input "text" at bounding box center [372, 51] width 320 height 21
paste input "10-961411"
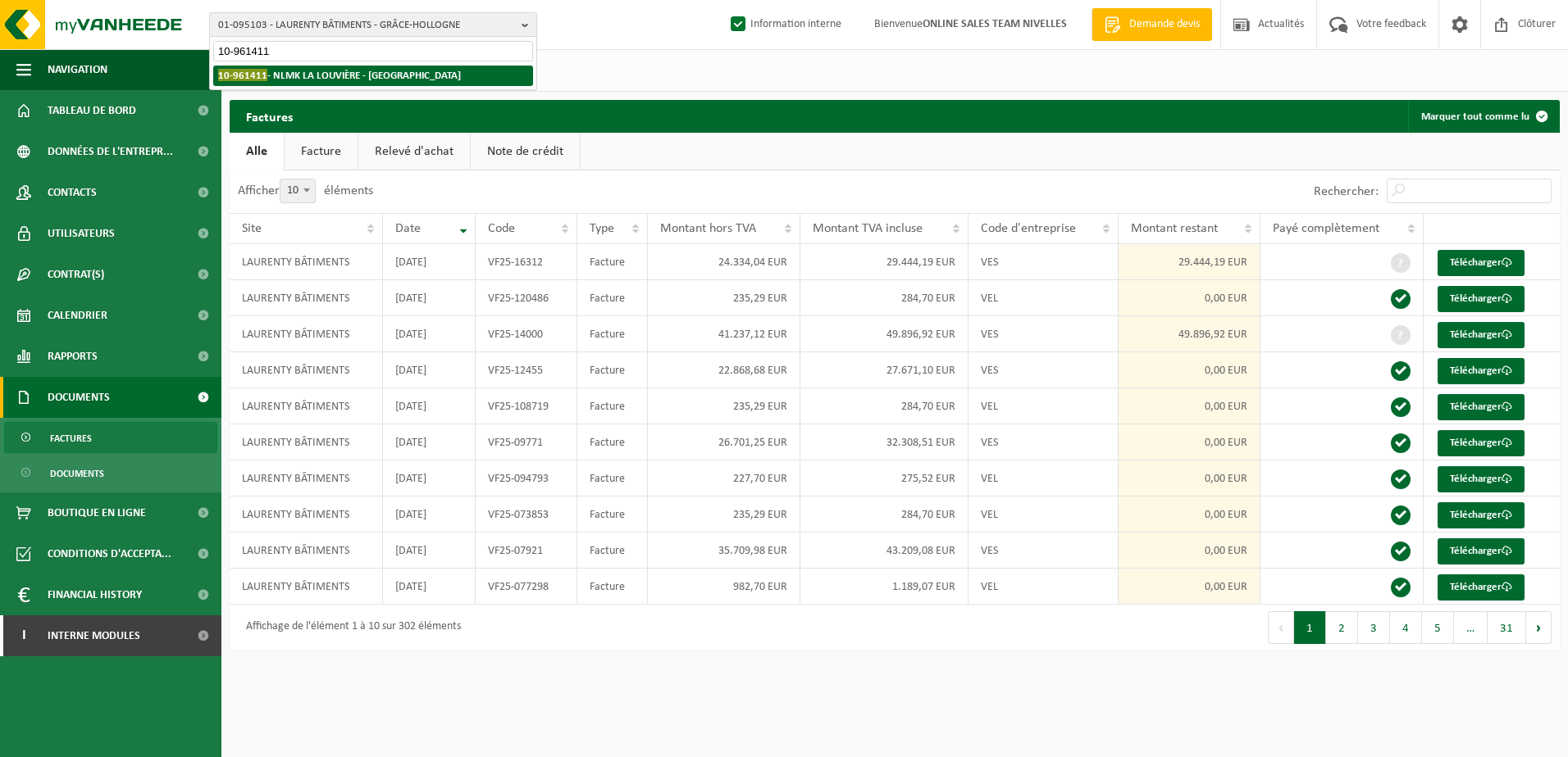
type input "10-961411"
click at [367, 72] on strong "10-961411 - NLMK [GEOGRAPHIC_DATA] - [GEOGRAPHIC_DATA]" at bounding box center [339, 75] width 243 height 12
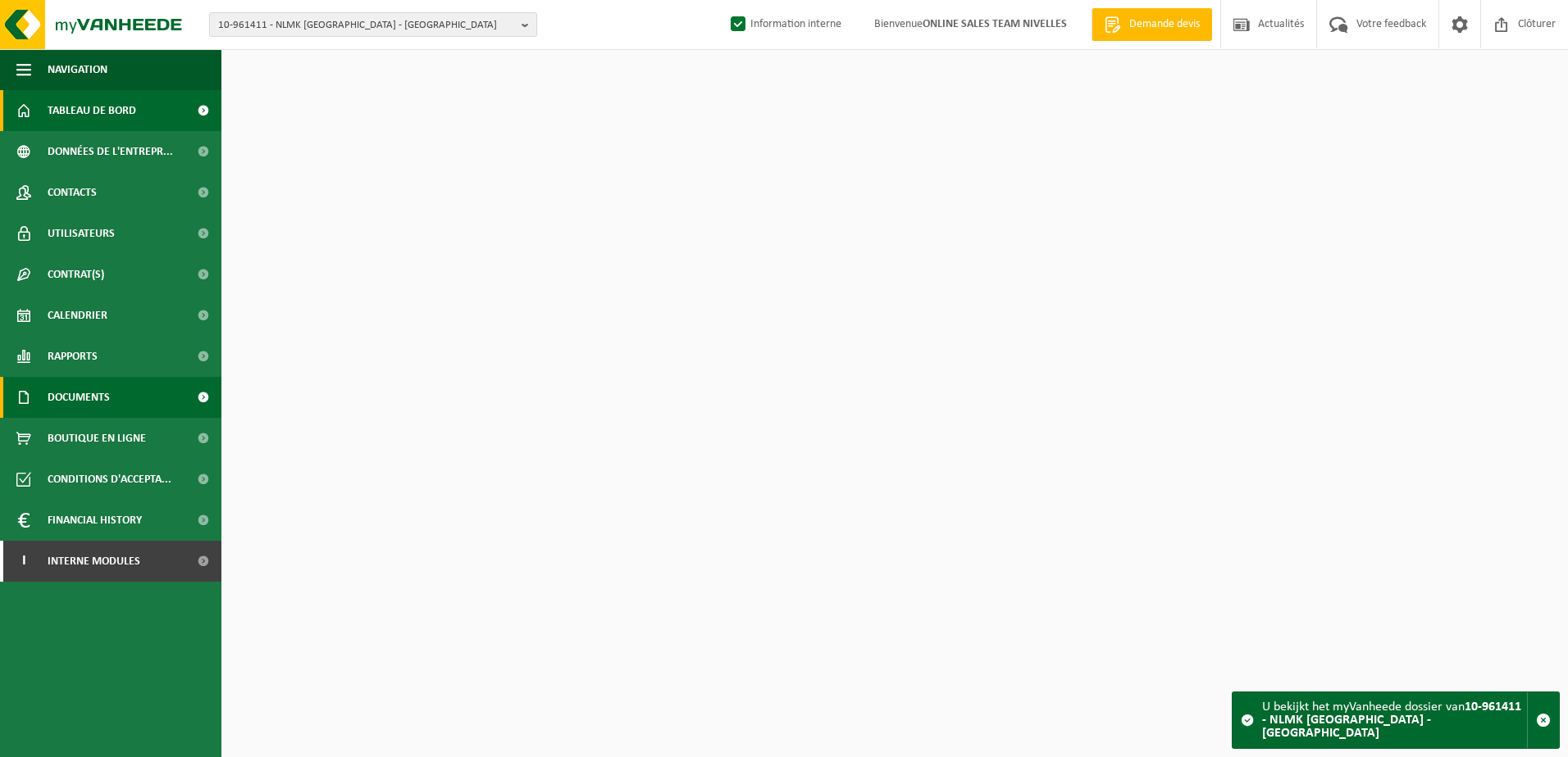
click at [78, 395] on span "Documents" at bounding box center [79, 398] width 62 height 41
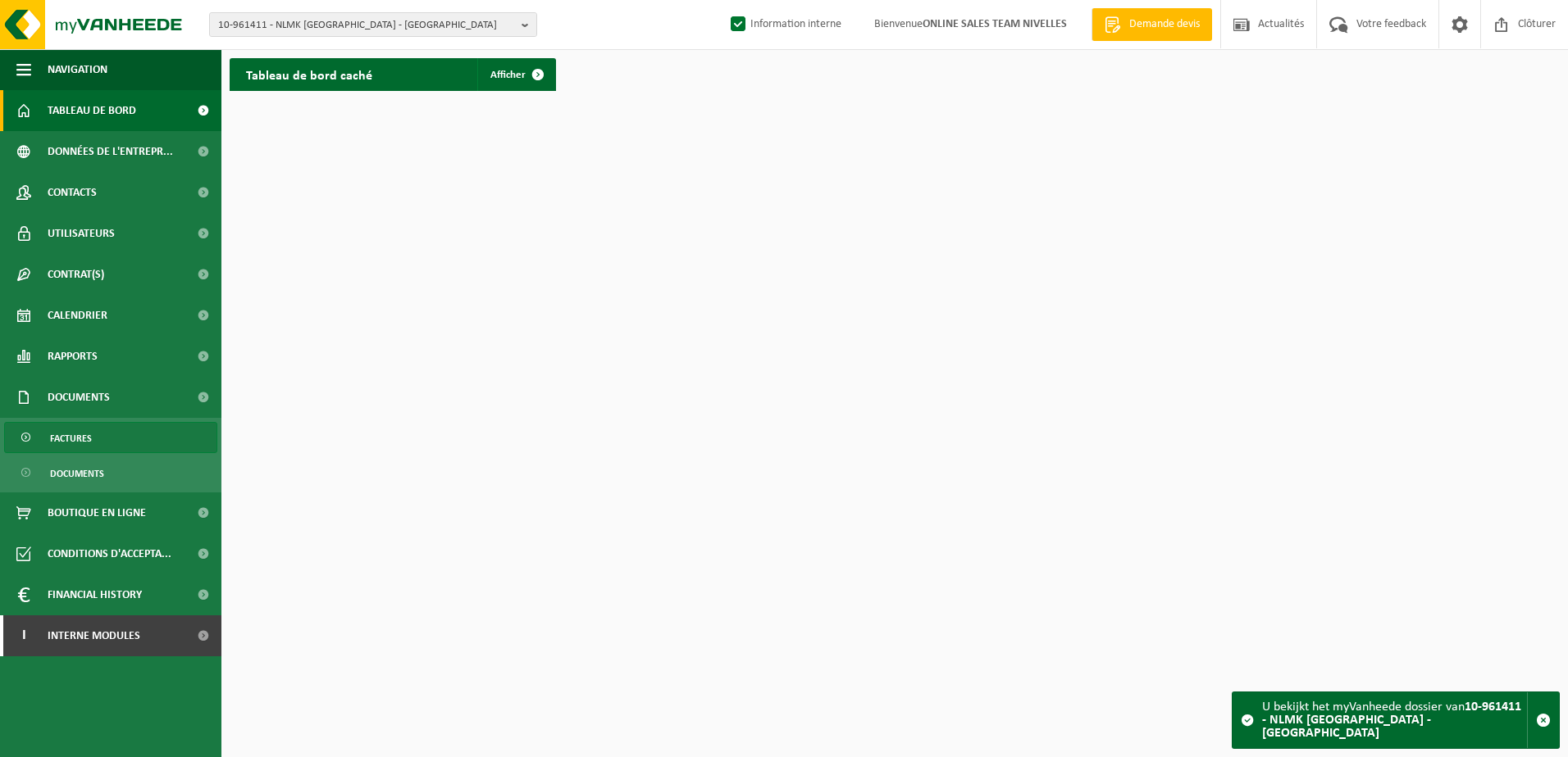
drag, startPoint x: 82, startPoint y: 432, endPoint x: 103, endPoint y: 431, distance: 21.0
click at [83, 432] on span "Factures" at bounding box center [71, 439] width 42 height 31
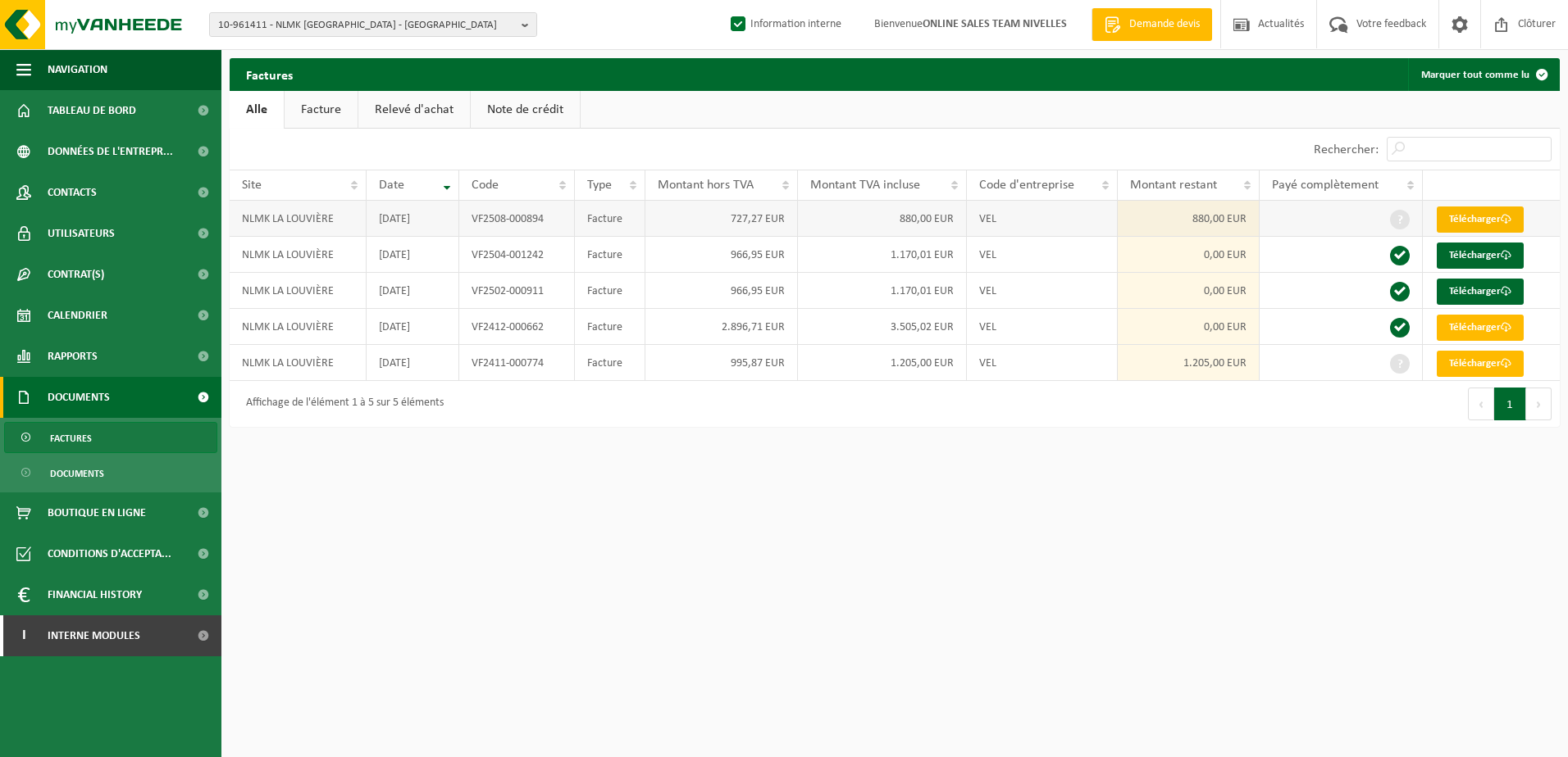
click at [1491, 216] on link "Télécharger" at bounding box center [1480, 219] width 87 height 26
click at [1477, 363] on link "Télécharger" at bounding box center [1480, 364] width 87 height 26
click at [1055, 650] on html "10-961411 - NLMK LA LOUVIÈRE - [GEOGRAPHIC_DATA] 10-961411 - NLMK LA LOUVIÈRE -…" at bounding box center [784, 378] width 1568 height 757
click at [1043, 630] on html "10-961411 - NLMK LA LOUVIÈRE - [GEOGRAPHIC_DATA] 10-961411 - NLMK LA LOUVIÈRE -…" at bounding box center [784, 378] width 1568 height 757
